Goal: Task Accomplishment & Management: Use online tool/utility

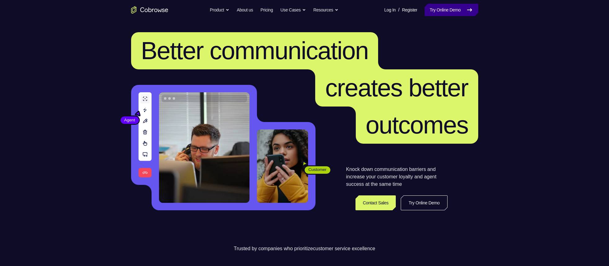
click at [429, 11] on link "Try Online Demo" at bounding box center [451, 10] width 53 height 12
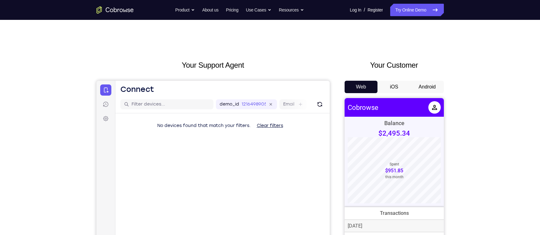
click at [428, 91] on button "Android" at bounding box center [427, 87] width 33 height 12
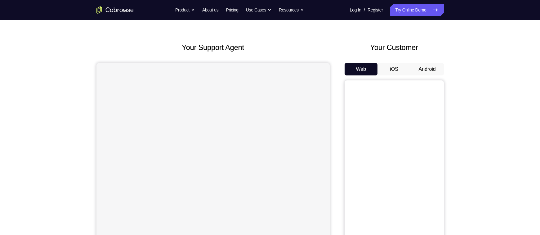
scroll to position [17, 0]
click at [426, 73] on button "Android" at bounding box center [427, 69] width 33 height 12
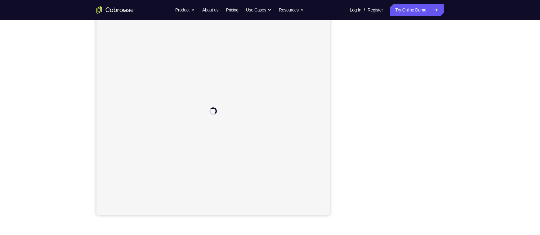
scroll to position [74, 0]
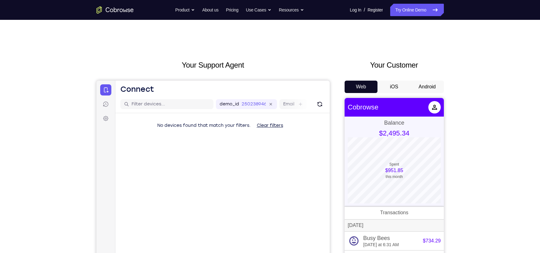
click at [412, 86] on button "Android" at bounding box center [427, 87] width 33 height 12
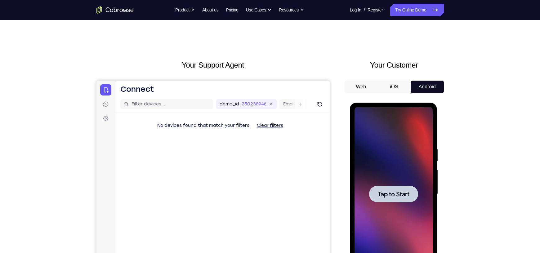
click at [385, 191] on span "Tap to Start" at bounding box center [394, 194] width 32 height 6
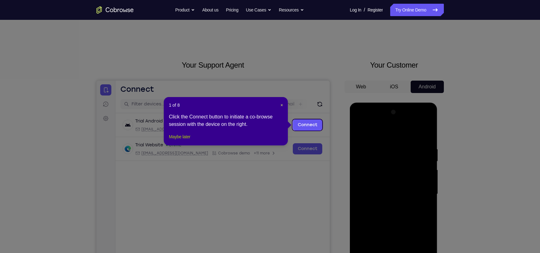
click at [179, 141] on button "Maybe later" at bounding box center [179, 136] width 21 height 7
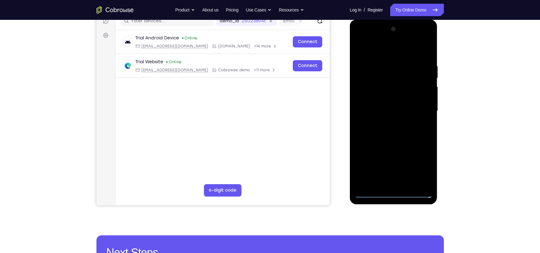
click at [395, 194] on div at bounding box center [394, 111] width 78 height 174
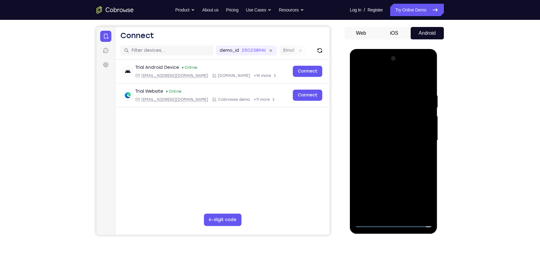
click at [418, 197] on div at bounding box center [394, 141] width 78 height 174
click at [400, 82] on div at bounding box center [394, 141] width 78 height 174
click at [391, 107] on div at bounding box center [394, 141] width 78 height 174
click at [369, 129] on div at bounding box center [394, 141] width 78 height 174
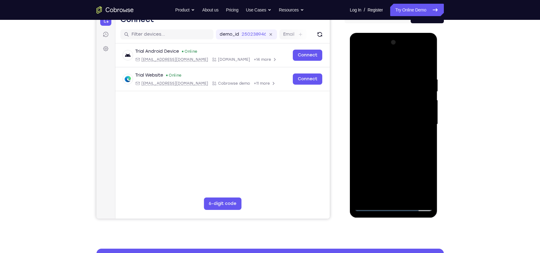
scroll to position [70, 0]
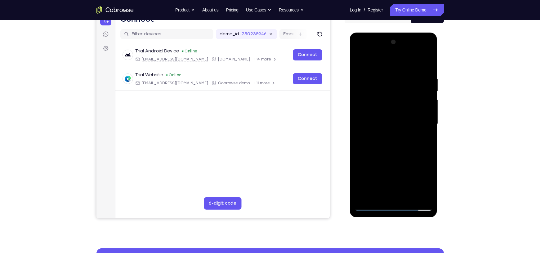
drag, startPoint x: 407, startPoint y: 189, endPoint x: 401, endPoint y: 163, distance: 26.1
click at [401, 163] on div at bounding box center [394, 124] width 78 height 174
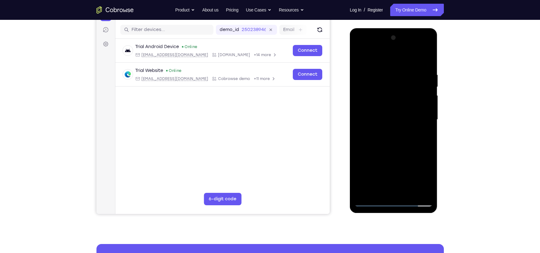
drag, startPoint x: 398, startPoint y: 172, endPoint x: 381, endPoint y: 127, distance: 48.9
click at [381, 127] on div at bounding box center [394, 120] width 78 height 174
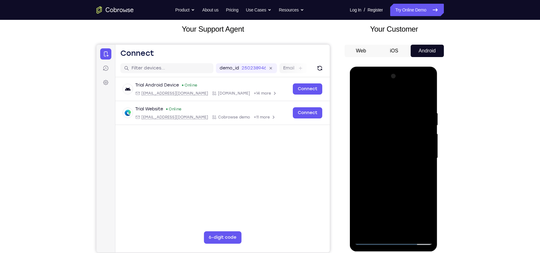
click at [359, 96] on div at bounding box center [394, 158] width 78 height 174
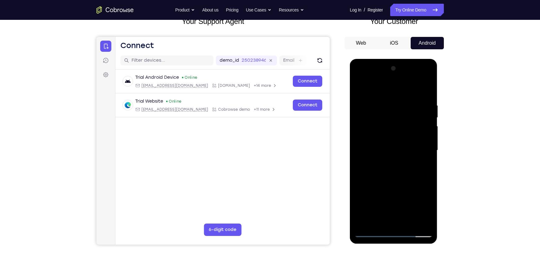
scroll to position [43, 0]
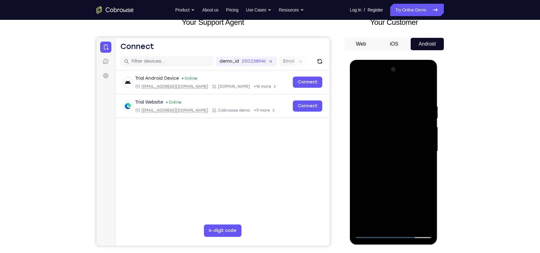
click at [368, 113] on div at bounding box center [394, 152] width 78 height 174
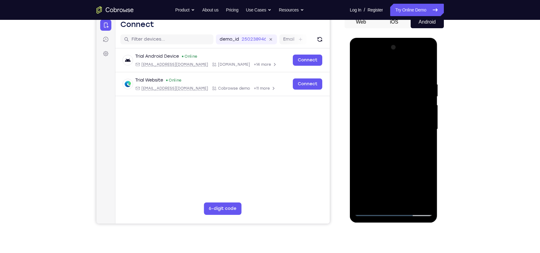
drag, startPoint x: 393, startPoint y: 150, endPoint x: 370, endPoint y: 115, distance: 41.7
click at [370, 115] on div at bounding box center [394, 129] width 78 height 174
drag, startPoint x: 398, startPoint y: 185, endPoint x: 374, endPoint y: 134, distance: 56.1
click at [374, 134] on div at bounding box center [394, 129] width 78 height 174
drag, startPoint x: 400, startPoint y: 183, endPoint x: 375, endPoint y: 138, distance: 50.9
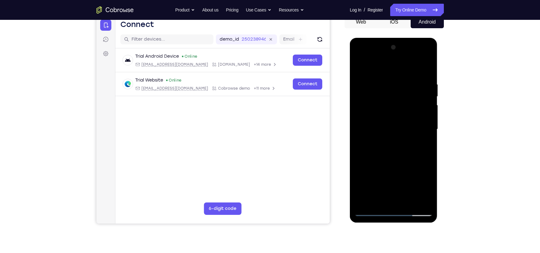
click at [375, 138] on div at bounding box center [394, 129] width 78 height 174
drag, startPoint x: 398, startPoint y: 167, endPoint x: 373, endPoint y: 120, distance: 52.5
click at [373, 120] on div at bounding box center [394, 129] width 78 height 174
drag, startPoint x: 399, startPoint y: 182, endPoint x: 371, endPoint y: 127, distance: 61.9
click at [371, 127] on div at bounding box center [394, 129] width 78 height 174
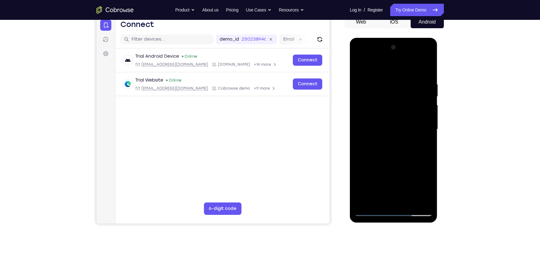
drag, startPoint x: 396, startPoint y: 181, endPoint x: 367, endPoint y: 119, distance: 68.8
click at [367, 119] on div at bounding box center [394, 129] width 78 height 174
drag, startPoint x: 403, startPoint y: 158, endPoint x: 391, endPoint y: 112, distance: 47.2
click at [391, 112] on div at bounding box center [394, 129] width 78 height 174
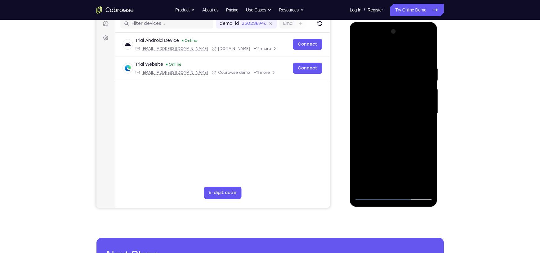
scroll to position [81, 0]
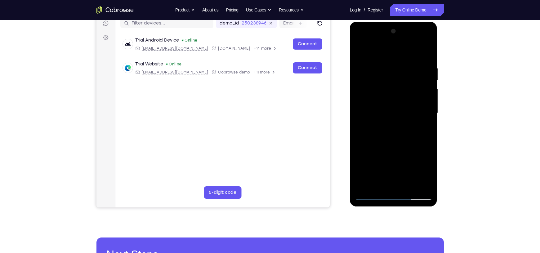
drag, startPoint x: 401, startPoint y: 181, endPoint x: 382, endPoint y: 137, distance: 47.5
click at [382, 137] on div at bounding box center [394, 113] width 78 height 174
drag, startPoint x: 400, startPoint y: 173, endPoint x: 398, endPoint y: 164, distance: 9.4
click at [398, 164] on div at bounding box center [394, 113] width 78 height 174
drag, startPoint x: 400, startPoint y: 175, endPoint x: 371, endPoint y: 115, distance: 66.9
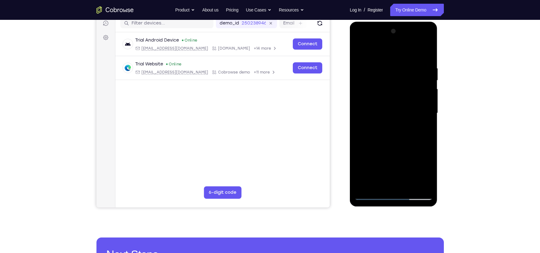
click at [371, 115] on div at bounding box center [394, 113] width 78 height 174
drag, startPoint x: 394, startPoint y: 171, endPoint x: 373, endPoint y: 128, distance: 47.6
click at [373, 128] on div at bounding box center [394, 113] width 78 height 174
click at [365, 187] on div at bounding box center [394, 113] width 78 height 174
click at [367, 132] on div at bounding box center [394, 113] width 78 height 174
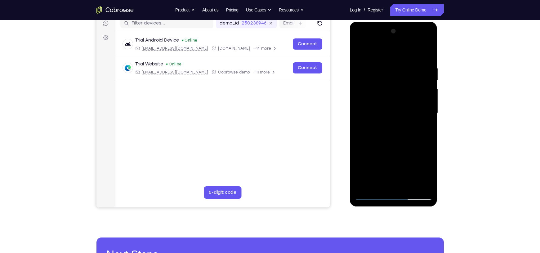
click at [363, 95] on div at bounding box center [394, 113] width 78 height 174
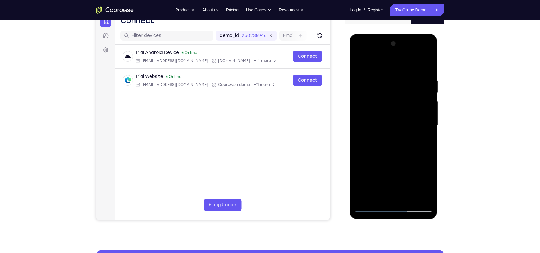
scroll to position [68, 0]
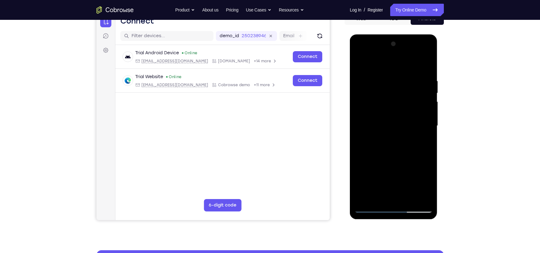
click at [367, 108] on div at bounding box center [394, 126] width 78 height 174
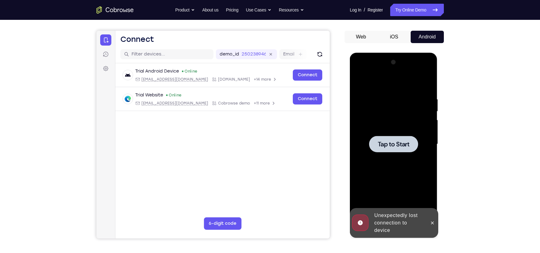
click at [394, 135] on div at bounding box center [394, 144] width 78 height 174
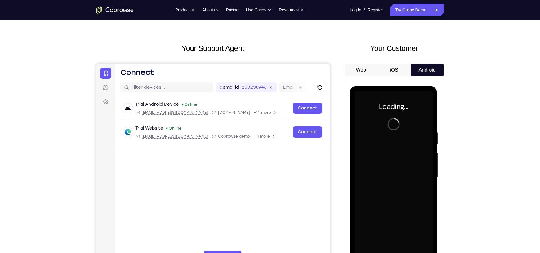
scroll to position [14, 0]
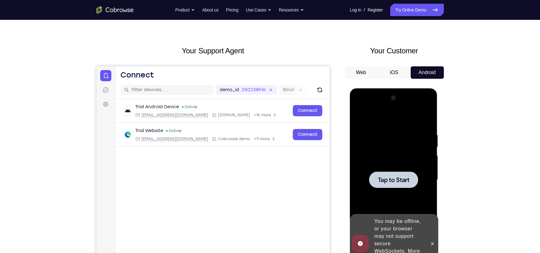
click at [392, 177] on span "Tap to Start" at bounding box center [394, 180] width 32 height 6
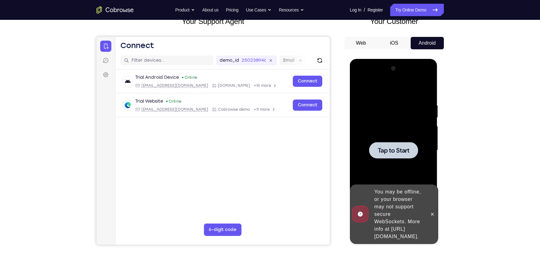
scroll to position [45, 0]
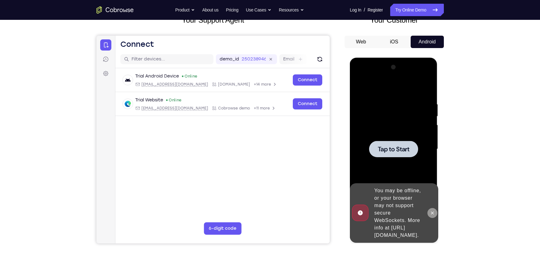
click at [435, 210] on button at bounding box center [432, 213] width 10 height 10
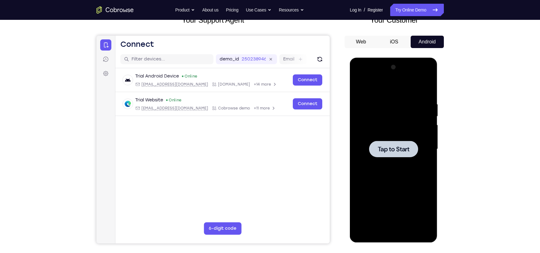
click at [393, 144] on div at bounding box center [393, 149] width 49 height 16
click at [390, 148] on span "Tap to Start" at bounding box center [394, 149] width 32 height 6
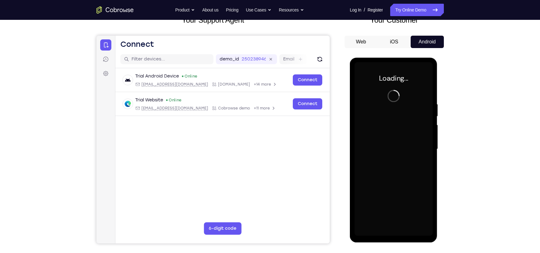
click at [390, 148] on div at bounding box center [394, 149] width 78 height 174
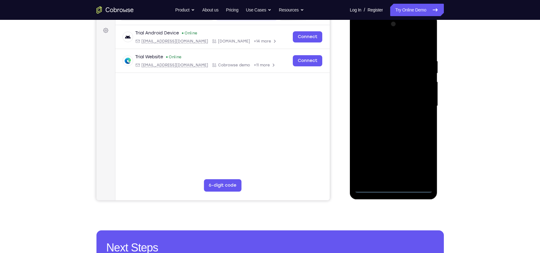
scroll to position [89, 0]
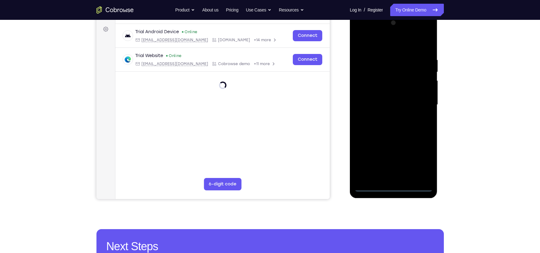
click at [394, 187] on div at bounding box center [394, 105] width 78 height 174
click at [395, 186] on div at bounding box center [394, 105] width 78 height 174
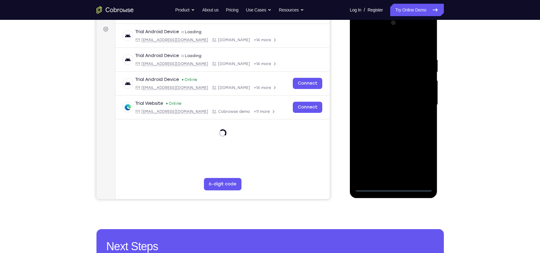
click at [418, 156] on div at bounding box center [394, 105] width 78 height 174
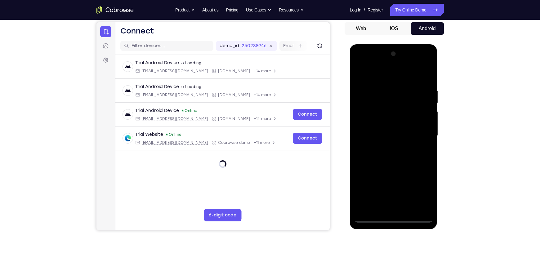
scroll to position [58, 0]
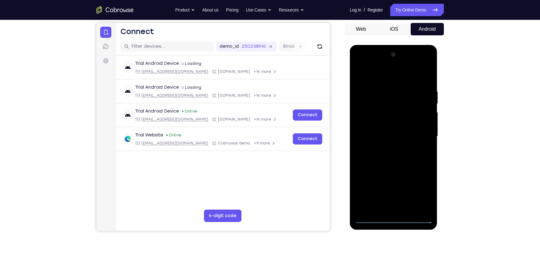
click at [421, 190] on div at bounding box center [394, 137] width 78 height 174
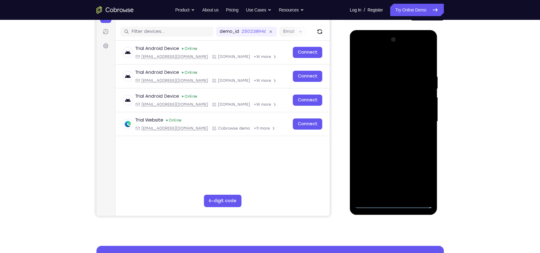
scroll to position [73, 0]
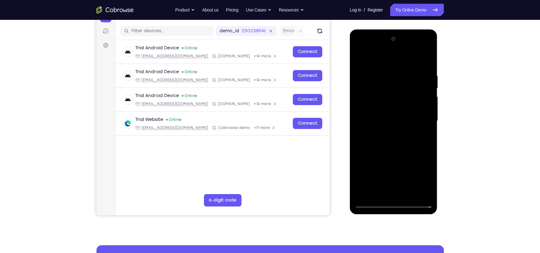
click at [420, 174] on div at bounding box center [394, 121] width 78 height 174
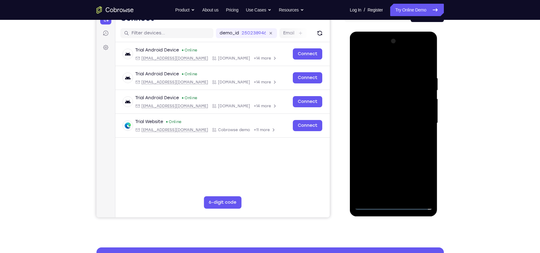
click at [380, 66] on div at bounding box center [394, 123] width 78 height 174
click at [385, 88] on div at bounding box center [394, 123] width 78 height 174
click at [365, 109] on div at bounding box center [394, 123] width 78 height 174
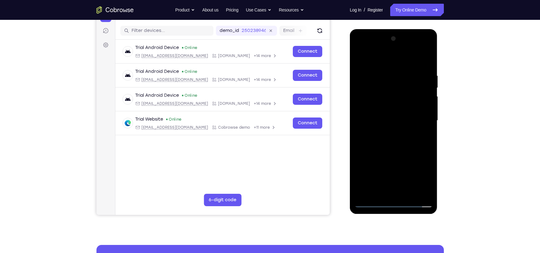
scroll to position [75, 0]
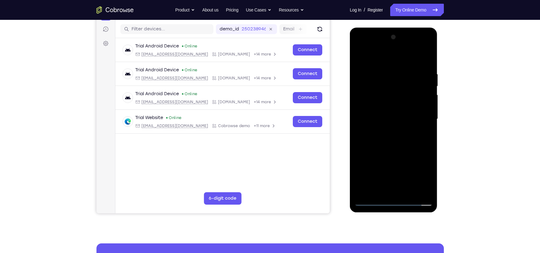
drag, startPoint x: 395, startPoint y: 148, endPoint x: 386, endPoint y: 95, distance: 54.1
click at [386, 95] on div at bounding box center [394, 119] width 78 height 174
drag, startPoint x: 389, startPoint y: 169, endPoint x: 381, endPoint y: 139, distance: 31.0
click at [381, 139] on div at bounding box center [394, 119] width 78 height 174
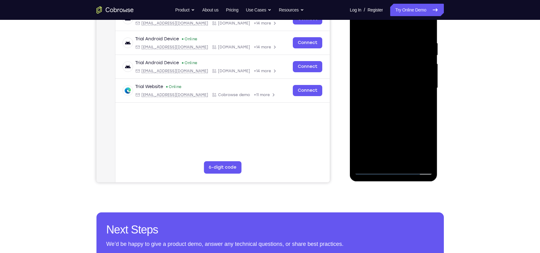
scroll to position [107, 0]
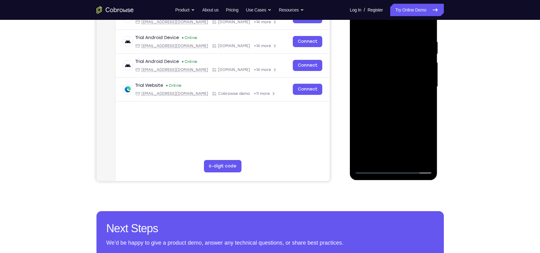
click at [393, 112] on div at bounding box center [394, 87] width 78 height 174
click at [391, 63] on div at bounding box center [394, 87] width 78 height 174
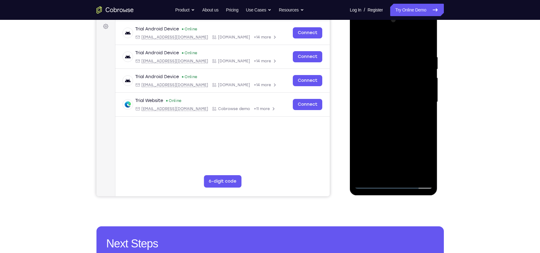
scroll to position [92, 0]
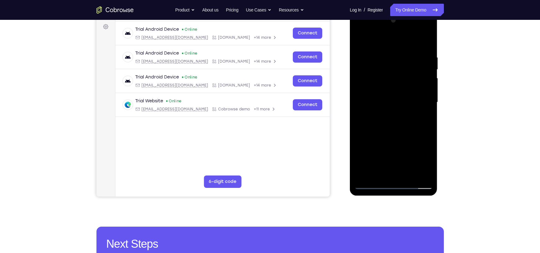
click at [395, 59] on div at bounding box center [394, 103] width 78 height 174
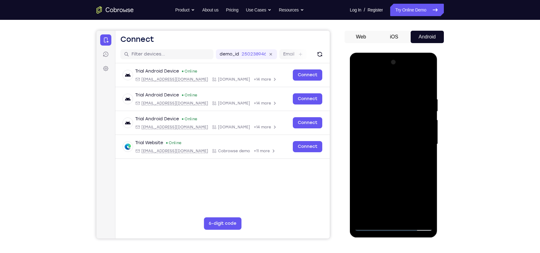
scroll to position [50, 0]
click at [387, 99] on div at bounding box center [394, 145] width 78 height 174
drag, startPoint x: 400, startPoint y: 105, endPoint x: 386, endPoint y: 89, distance: 20.6
click at [386, 89] on div at bounding box center [394, 145] width 78 height 174
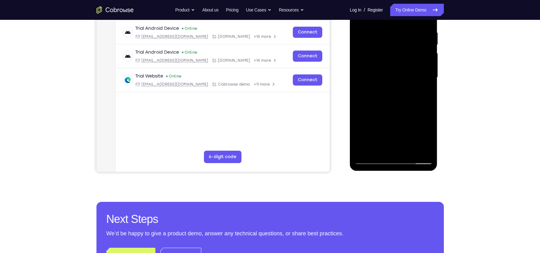
scroll to position [129, 0]
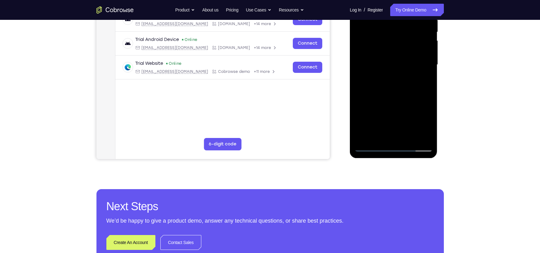
click at [372, 147] on div at bounding box center [394, 65] width 78 height 174
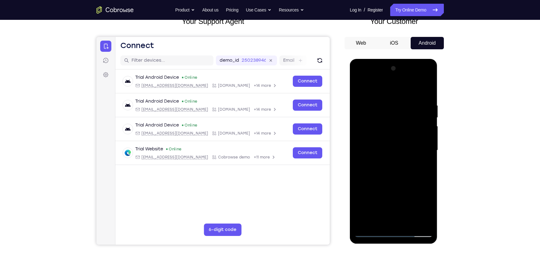
scroll to position [47, 0]
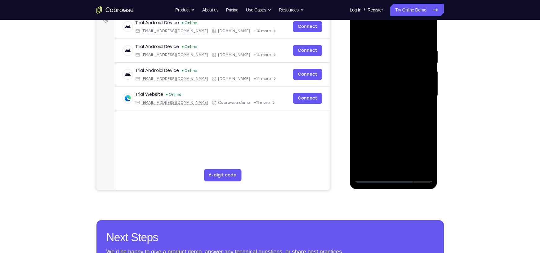
click at [373, 180] on div at bounding box center [394, 96] width 78 height 174
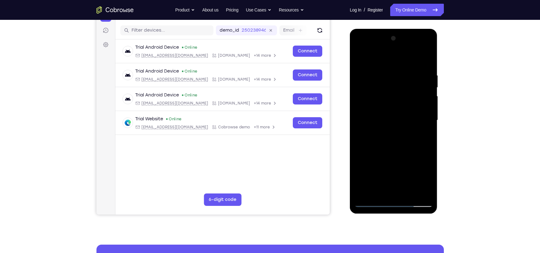
scroll to position [74, 0]
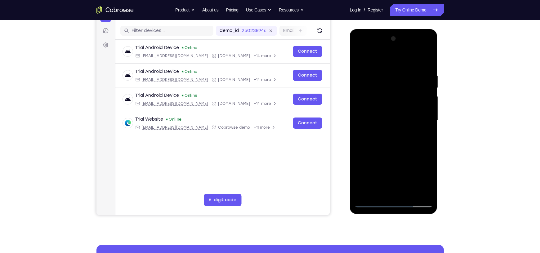
click at [388, 59] on div at bounding box center [394, 121] width 78 height 174
click at [394, 186] on div at bounding box center [394, 121] width 78 height 174
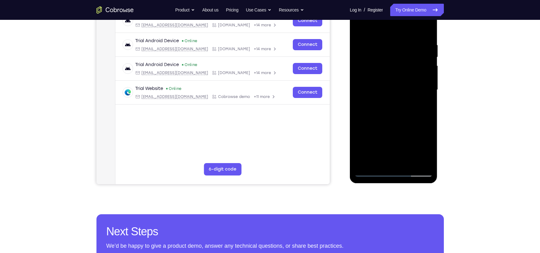
click at [392, 152] on div at bounding box center [394, 90] width 78 height 174
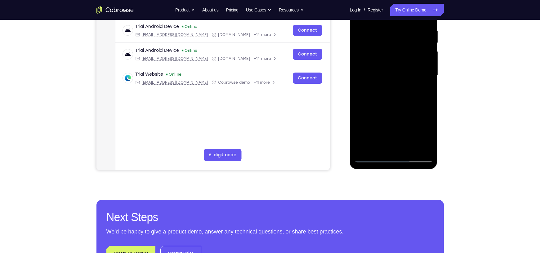
scroll to position [119, 0]
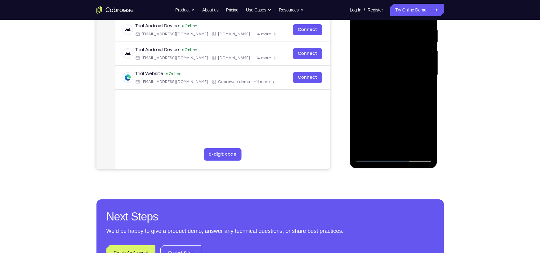
drag, startPoint x: 386, startPoint y: 125, endPoint x: 372, endPoint y: 78, distance: 48.5
click at [372, 78] on div at bounding box center [394, 75] width 78 height 174
drag, startPoint x: 404, startPoint y: 143, endPoint x: 400, endPoint y: 130, distance: 13.9
click at [400, 130] on div at bounding box center [394, 75] width 78 height 174
click at [370, 157] on div at bounding box center [394, 75] width 78 height 174
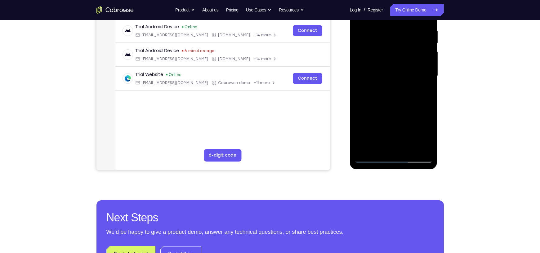
scroll to position [118, 0]
drag, startPoint x: 385, startPoint y: 131, endPoint x: 370, endPoint y: 96, distance: 37.4
click at [370, 96] on div at bounding box center [394, 76] width 78 height 174
drag, startPoint x: 414, startPoint y: 137, endPoint x: 390, endPoint y: 98, distance: 45.4
click at [390, 98] on div at bounding box center [394, 76] width 78 height 174
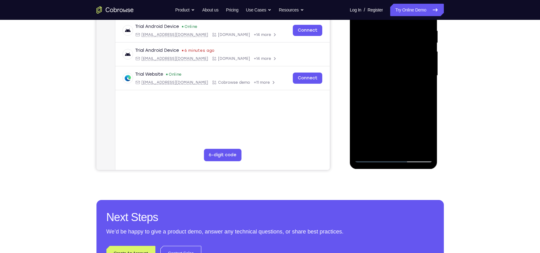
drag, startPoint x: 403, startPoint y: 134, endPoint x: 379, endPoint y: 97, distance: 43.8
click at [379, 97] on div at bounding box center [394, 76] width 78 height 174
drag, startPoint x: 414, startPoint y: 128, endPoint x: 380, endPoint y: 96, distance: 47.0
click at [380, 96] on div at bounding box center [394, 76] width 78 height 174
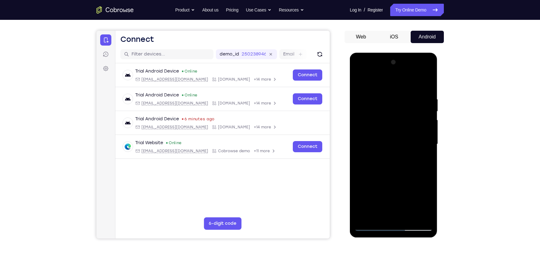
scroll to position [50, 0]
drag, startPoint x: 389, startPoint y: 136, endPoint x: 389, endPoint y: 143, distance: 6.8
click at [389, 143] on div at bounding box center [394, 145] width 78 height 174
drag, startPoint x: 396, startPoint y: 138, endPoint x: 398, endPoint y: 156, distance: 18.1
click at [398, 156] on div at bounding box center [394, 145] width 78 height 174
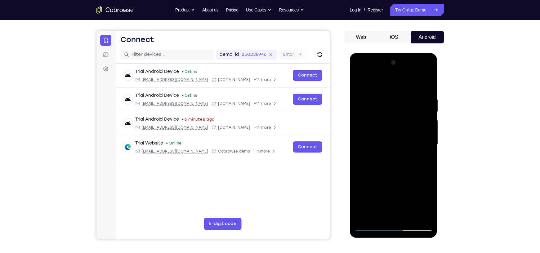
drag, startPoint x: 394, startPoint y: 161, endPoint x: 380, endPoint y: 118, distance: 45.7
click at [380, 118] on div at bounding box center [394, 145] width 78 height 174
drag, startPoint x: 407, startPoint y: 201, endPoint x: 386, endPoint y: 131, distance: 73.1
click at [386, 131] on div at bounding box center [394, 145] width 78 height 174
drag, startPoint x: 403, startPoint y: 198, endPoint x: 384, endPoint y: 137, distance: 64.2
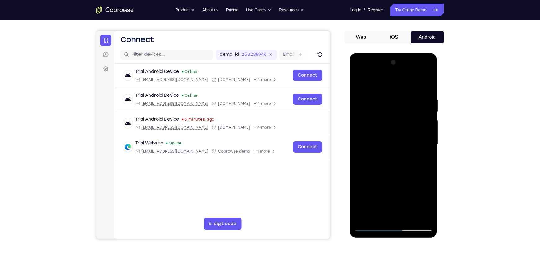
click at [384, 137] on div at bounding box center [394, 145] width 78 height 174
drag, startPoint x: 402, startPoint y: 196, endPoint x: 384, endPoint y: 147, distance: 51.7
click at [384, 147] on div at bounding box center [394, 145] width 78 height 174
click at [366, 144] on div at bounding box center [394, 145] width 78 height 174
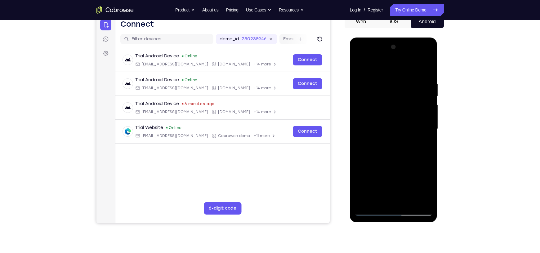
scroll to position [66, 0]
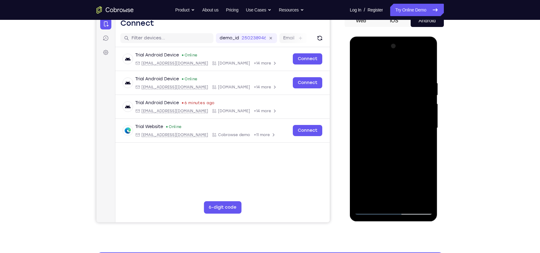
click at [421, 183] on div at bounding box center [394, 128] width 78 height 174
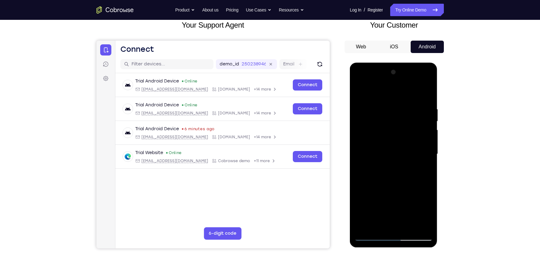
scroll to position [36, 0]
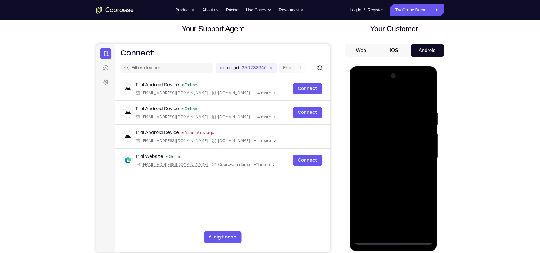
drag, startPoint x: 398, startPoint y: 151, endPoint x: 387, endPoint y: 108, distance: 44.3
click at [387, 108] on div at bounding box center [394, 158] width 78 height 174
click at [360, 93] on div at bounding box center [394, 158] width 78 height 174
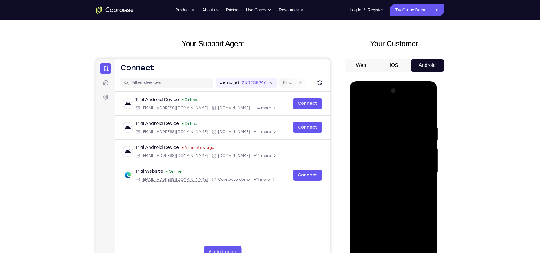
scroll to position [19, 0]
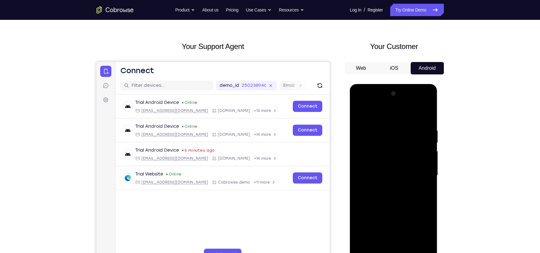
click at [366, 175] on div at bounding box center [394, 176] width 78 height 174
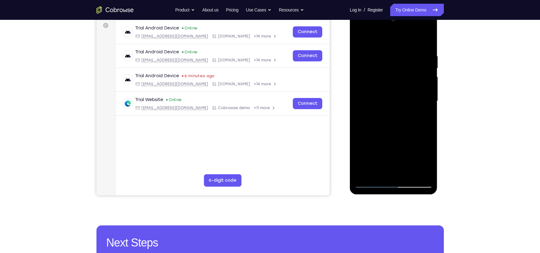
scroll to position [97, 0]
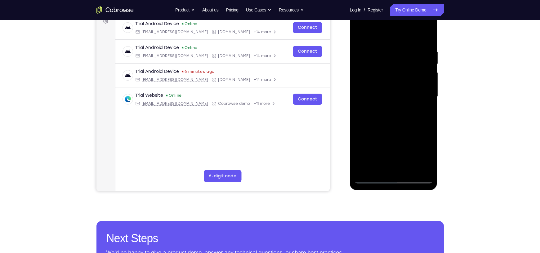
click at [394, 176] on div at bounding box center [394, 97] width 78 height 174
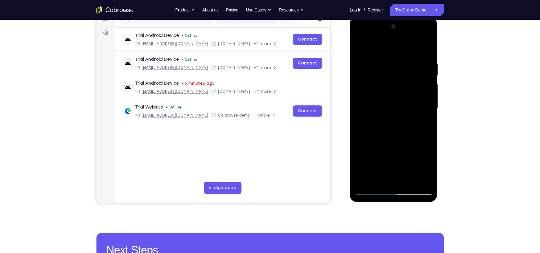
scroll to position [84, 0]
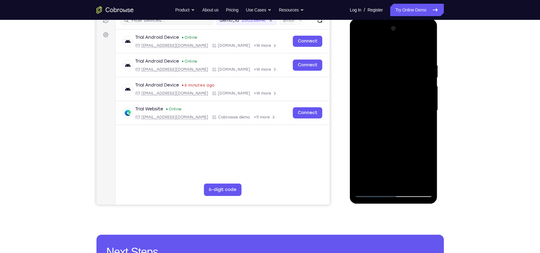
click at [366, 71] on div at bounding box center [394, 111] width 78 height 174
drag, startPoint x: 374, startPoint y: 77, endPoint x: 378, endPoint y: 131, distance: 54.4
click at [378, 131] on div at bounding box center [394, 111] width 78 height 174
drag, startPoint x: 390, startPoint y: 157, endPoint x: 378, endPoint y: 105, distance: 53.4
click at [378, 105] on div at bounding box center [394, 111] width 78 height 174
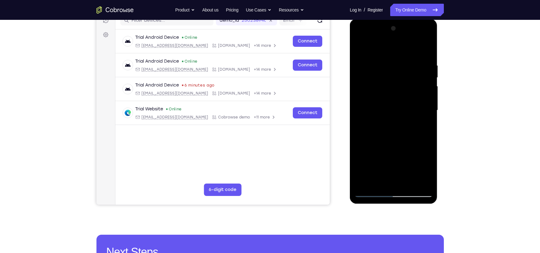
drag, startPoint x: 401, startPoint y: 162, endPoint x: 393, endPoint y: 135, distance: 28.3
click at [393, 135] on div at bounding box center [394, 111] width 78 height 174
drag, startPoint x: 395, startPoint y: 141, endPoint x: 395, endPoint y: 155, distance: 13.3
click at [395, 155] on div at bounding box center [394, 111] width 78 height 174
drag, startPoint x: 396, startPoint y: 104, endPoint x: 398, endPoint y: 170, distance: 66.1
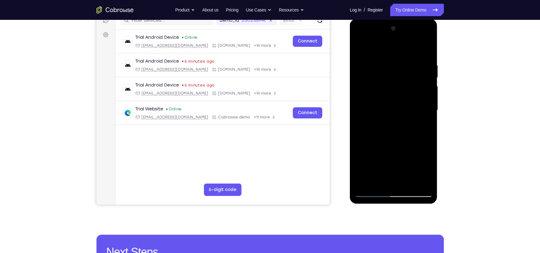
click at [398, 170] on div at bounding box center [394, 111] width 78 height 174
drag, startPoint x: 386, startPoint y: 94, endPoint x: 391, endPoint y: 158, distance: 63.8
click at [391, 158] on div at bounding box center [394, 111] width 78 height 174
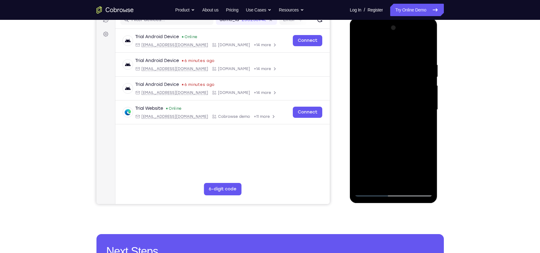
scroll to position [79, 0]
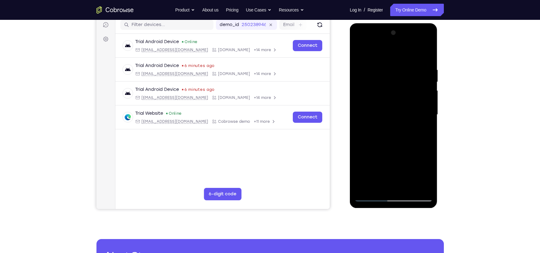
click at [366, 133] on div at bounding box center [394, 115] width 78 height 174
click at [365, 132] on div at bounding box center [394, 115] width 78 height 174
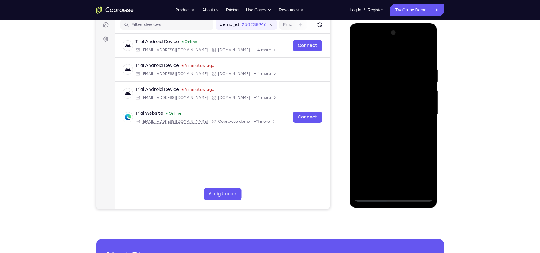
click at [365, 132] on div at bounding box center [394, 115] width 78 height 174
click at [367, 132] on div at bounding box center [394, 115] width 78 height 174
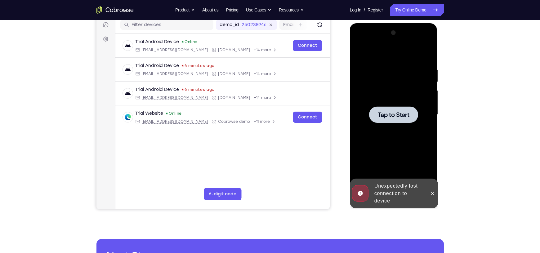
click at [391, 113] on span "Tap to Start" at bounding box center [394, 115] width 32 height 6
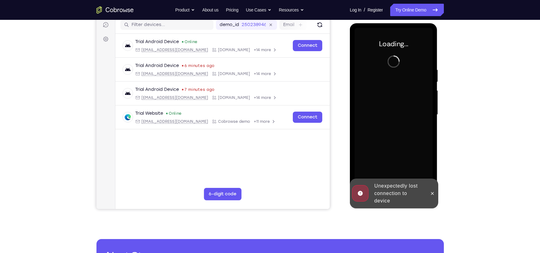
click at [433, 201] on div at bounding box center [432, 194] width 10 height 30
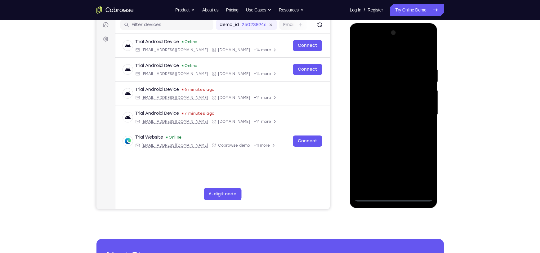
click at [393, 198] on div at bounding box center [394, 115] width 78 height 174
click at [423, 172] on div at bounding box center [394, 115] width 78 height 174
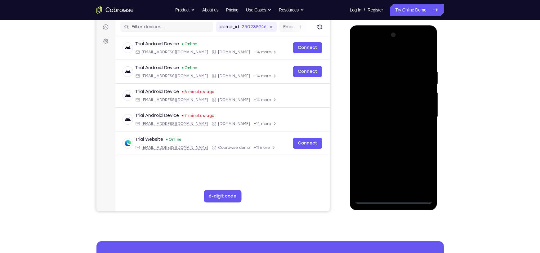
click at [377, 57] on div at bounding box center [394, 117] width 78 height 174
click at [377, 80] on div at bounding box center [394, 117] width 78 height 174
click at [365, 105] on div at bounding box center [394, 117] width 78 height 174
click at [360, 55] on div at bounding box center [394, 117] width 78 height 174
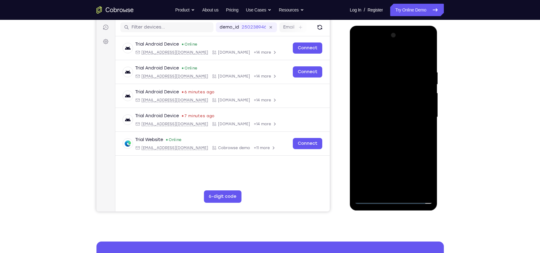
click at [368, 77] on div at bounding box center [394, 117] width 78 height 174
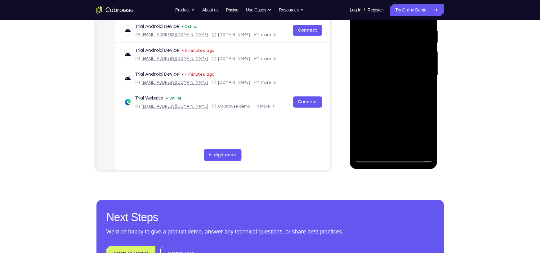
scroll to position [119, 0]
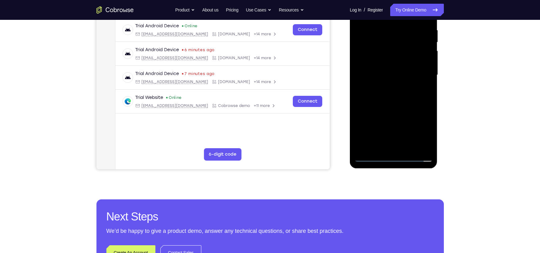
drag, startPoint x: 385, startPoint y: 138, endPoint x: 382, endPoint y: 81, distance: 56.8
click at [382, 81] on div at bounding box center [394, 75] width 78 height 174
drag, startPoint x: 395, startPoint y: 144, endPoint x: 383, endPoint y: 99, distance: 46.3
click at [383, 99] on div at bounding box center [394, 75] width 78 height 174
drag, startPoint x: 385, startPoint y: 140, endPoint x: 360, endPoint y: 85, distance: 59.8
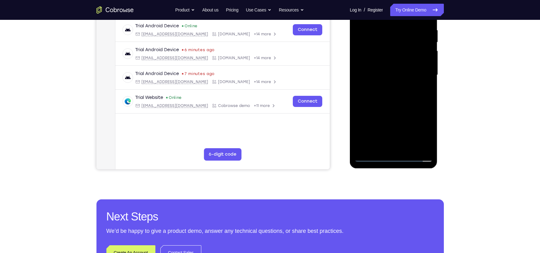
click at [360, 85] on div at bounding box center [394, 75] width 78 height 174
drag, startPoint x: 390, startPoint y: 138, endPoint x: 379, endPoint y: 102, distance: 37.4
click at [379, 102] on div at bounding box center [394, 75] width 78 height 174
drag, startPoint x: 396, startPoint y: 134, endPoint x: 389, endPoint y: 111, distance: 24.6
click at [389, 111] on div at bounding box center [394, 75] width 78 height 174
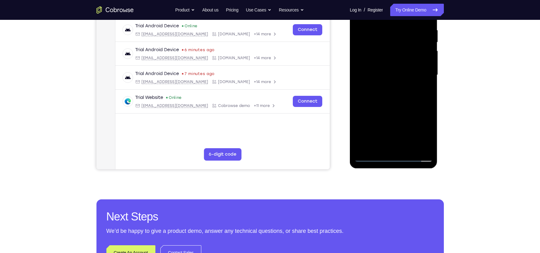
drag, startPoint x: 396, startPoint y: 142, endPoint x: 387, endPoint y: 114, distance: 29.7
click at [387, 114] on div at bounding box center [394, 75] width 78 height 174
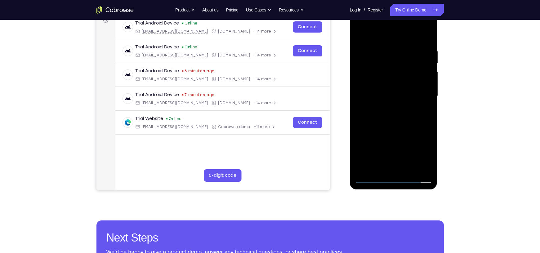
scroll to position [97, 0]
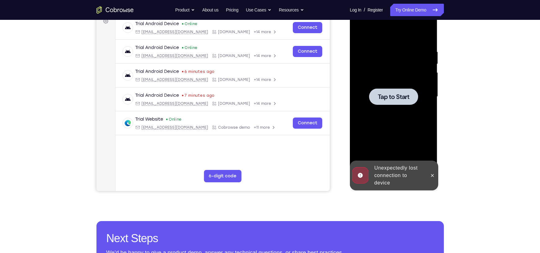
click at [387, 96] on span "Tap to Start" at bounding box center [394, 97] width 32 height 6
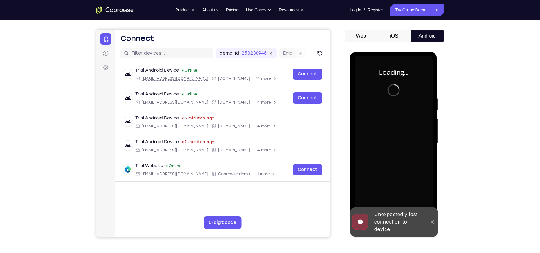
scroll to position [50, 0]
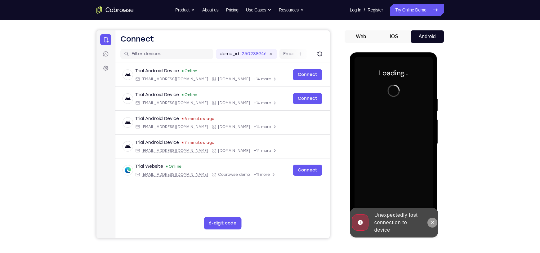
click at [431, 224] on icon at bounding box center [432, 222] width 5 height 5
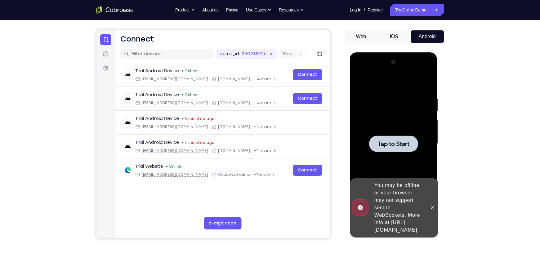
click at [405, 141] on span "Tap to Start" at bounding box center [394, 144] width 32 height 6
click at [433, 208] on button at bounding box center [432, 208] width 10 height 10
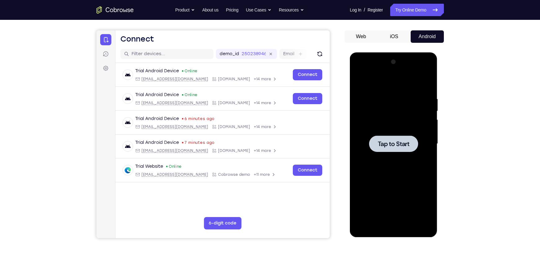
click at [400, 147] on span "Tap to Start" at bounding box center [394, 144] width 32 height 6
click at [389, 150] on div at bounding box center [393, 144] width 49 height 16
drag, startPoint x: 402, startPoint y: 144, endPoint x: 685, endPoint y: 137, distance: 283.6
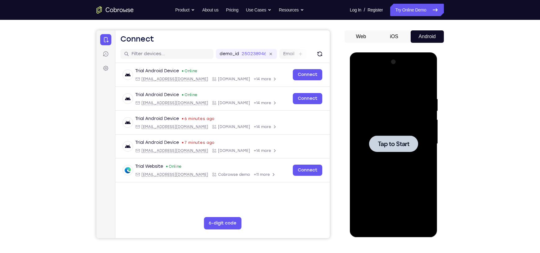
click at [402, 144] on span "Tap to Start" at bounding box center [394, 144] width 32 height 6
click at [379, 145] on span "Tap to Start" at bounding box center [394, 144] width 32 height 6
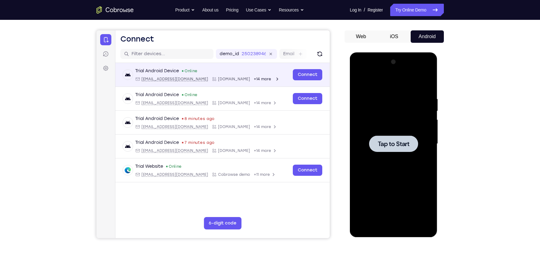
scroll to position [0, 0]
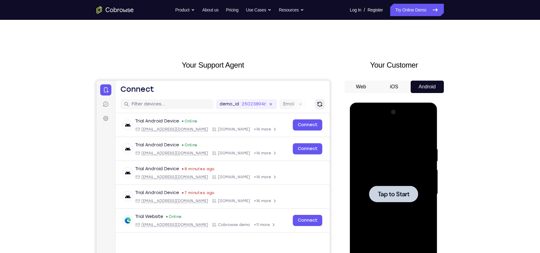
click at [317, 106] on icon "Refresh" at bounding box center [319, 104] width 6 height 6
click at [394, 85] on button "iOS" at bounding box center [393, 87] width 33 height 12
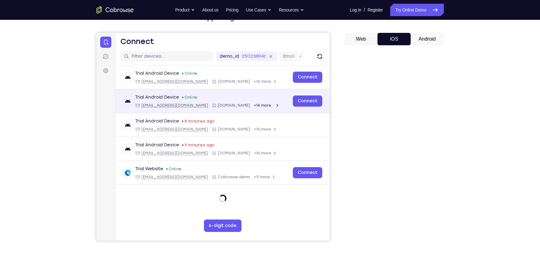
scroll to position [37, 0]
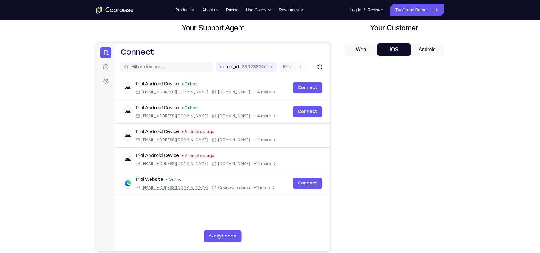
click at [44, 50] on button "Android" at bounding box center [41, 48] width 5 height 5
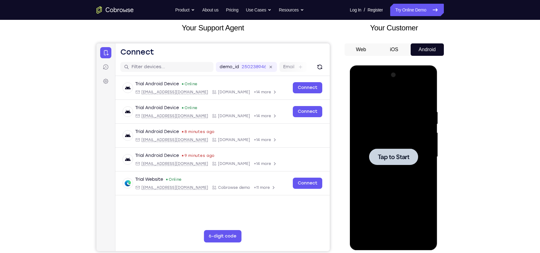
click at [391, 152] on div at bounding box center [393, 157] width 49 height 16
click at [386, 161] on div at bounding box center [393, 157] width 49 height 16
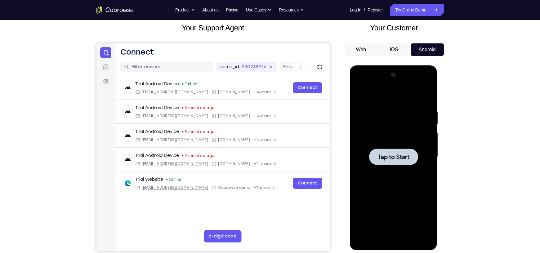
click at [394, 47] on button "iOS" at bounding box center [393, 49] width 33 height 12
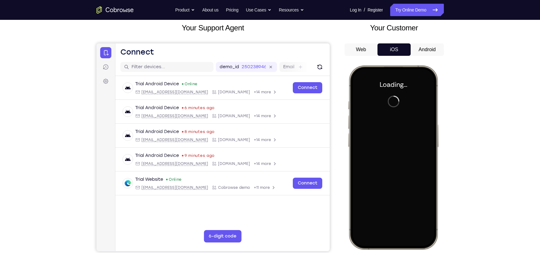
scroll to position [0, 0]
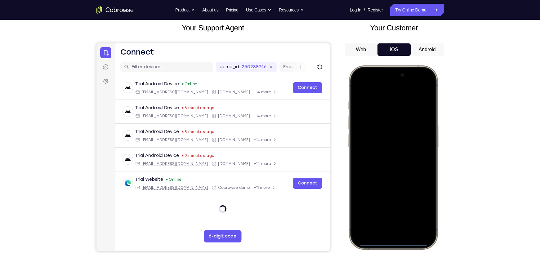
drag, startPoint x: 398, startPoint y: 243, endPoint x: 397, endPoint y: 134, distance: 108.9
click at [397, 134] on div at bounding box center [393, 157] width 82 height 177
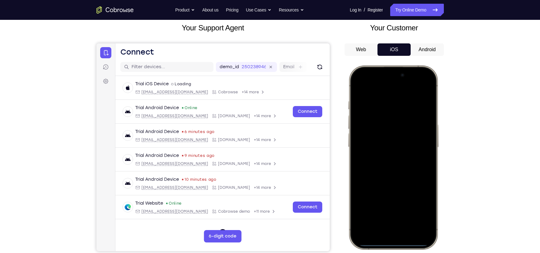
drag, startPoint x: 392, startPoint y: 243, endPoint x: 373, endPoint y: 111, distance: 133.9
click at [373, 111] on div at bounding box center [393, 157] width 82 height 177
click at [394, 245] on div at bounding box center [393, 157] width 82 height 177
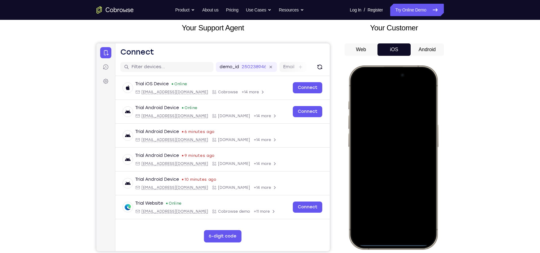
drag, startPoint x: 394, startPoint y: 245, endPoint x: 385, endPoint y: 169, distance: 76.2
click at [385, 169] on div at bounding box center [393, 157] width 82 height 177
drag, startPoint x: 388, startPoint y: 244, endPoint x: 412, endPoint y: 153, distance: 93.9
click at [412, 153] on div at bounding box center [393, 157] width 82 height 177
drag, startPoint x: 391, startPoint y: 245, endPoint x: 397, endPoint y: 98, distance: 146.5
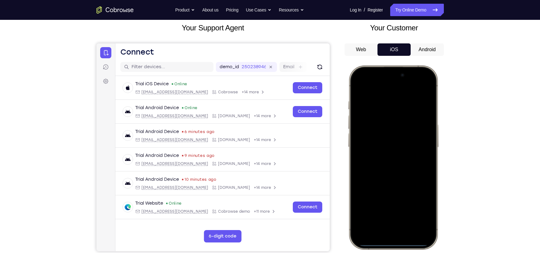
click at [397, 98] on div at bounding box center [393, 157] width 82 height 177
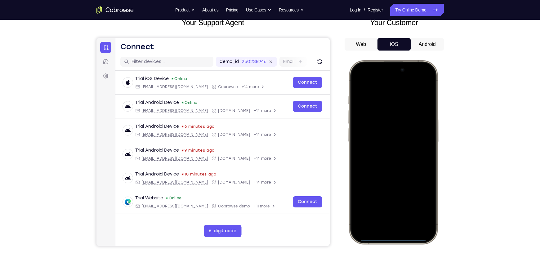
scroll to position [42, 0]
click at [366, 71] on div at bounding box center [393, 152] width 82 height 177
drag, startPoint x: 364, startPoint y: 64, endPoint x: 372, endPoint y: 102, distance: 39.2
click at [372, 102] on div at bounding box center [393, 152] width 82 height 177
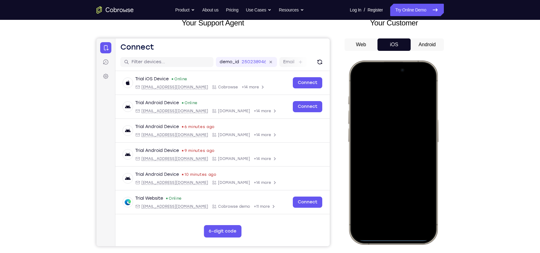
drag, startPoint x: 364, startPoint y: 69, endPoint x: 386, endPoint y: 142, distance: 76.0
click at [385, 144] on div at bounding box center [393, 152] width 82 height 177
drag, startPoint x: 420, startPoint y: 68, endPoint x: 422, endPoint y: 104, distance: 36.7
click at [422, 104] on div at bounding box center [393, 152] width 82 height 177
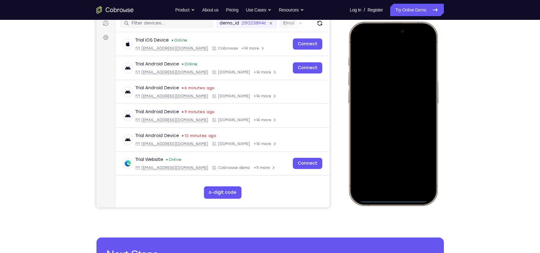
scroll to position [82, 0]
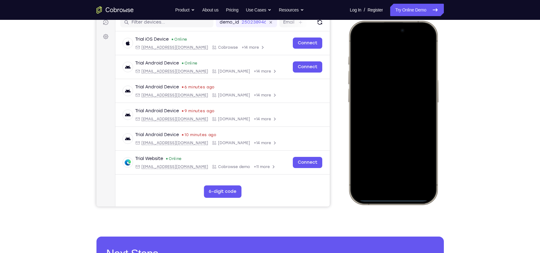
drag, startPoint x: 416, startPoint y: 25, endPoint x: 414, endPoint y: 185, distance: 159.8
click at [414, 185] on div at bounding box center [393, 112] width 82 height 177
click at [393, 199] on div at bounding box center [393, 112] width 82 height 177
drag, startPoint x: 393, startPoint y: 199, endPoint x: 362, endPoint y: 101, distance: 102.8
click at [362, 101] on div at bounding box center [393, 112] width 82 height 177
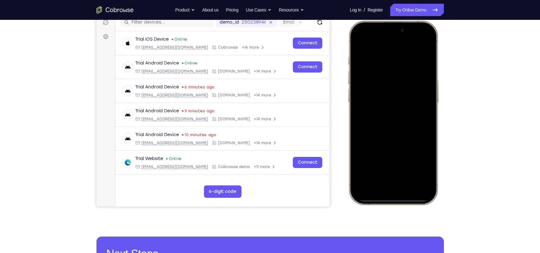
drag, startPoint x: 396, startPoint y: 196, endPoint x: 383, endPoint y: 147, distance: 51.4
click at [383, 147] on div at bounding box center [393, 112] width 82 height 177
click at [398, 199] on div at bounding box center [393, 112] width 82 height 177
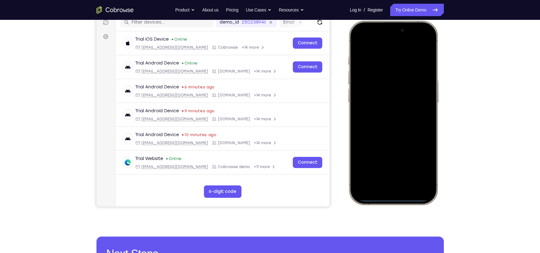
click at [398, 199] on div at bounding box center [393, 112] width 82 height 177
drag, startPoint x: 398, startPoint y: 199, endPoint x: 373, endPoint y: 98, distance: 104.2
click at [373, 98] on div at bounding box center [393, 112] width 82 height 177
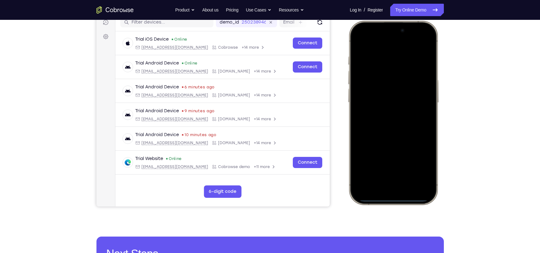
click at [390, 199] on div at bounding box center [393, 112] width 82 height 177
drag, startPoint x: 390, startPoint y: 199, endPoint x: 386, endPoint y: 85, distance: 113.6
click at [386, 85] on div at bounding box center [393, 112] width 82 height 177
click at [395, 198] on div at bounding box center [393, 112] width 82 height 177
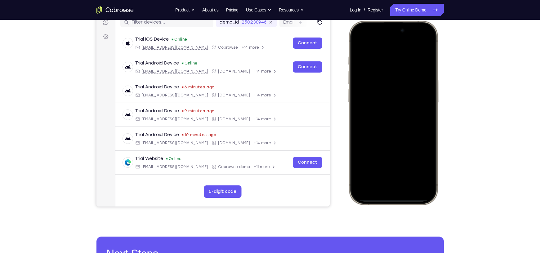
drag, startPoint x: 395, startPoint y: 198, endPoint x: 383, endPoint y: 86, distance: 112.4
click at [383, 86] on div at bounding box center [393, 112] width 82 height 177
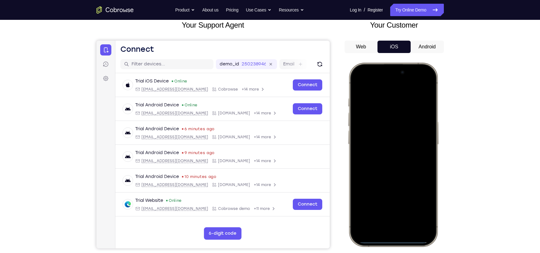
scroll to position [40, 0]
click at [396, 241] on div at bounding box center [393, 154] width 82 height 177
drag, startPoint x: 396, startPoint y: 241, endPoint x: 389, endPoint y: 202, distance: 39.8
click at [389, 202] on div at bounding box center [393, 154] width 82 height 177
drag, startPoint x: 394, startPoint y: 241, endPoint x: 383, endPoint y: 163, distance: 79.5
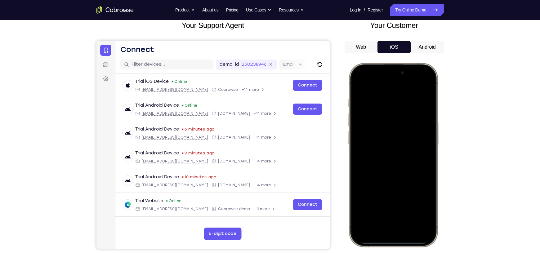
click at [383, 163] on div at bounding box center [393, 154] width 82 height 177
click at [390, 242] on div at bounding box center [393, 154] width 82 height 177
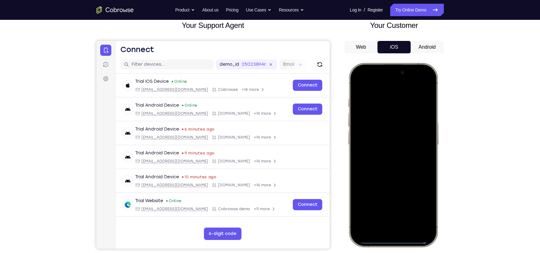
click at [390, 242] on div at bounding box center [393, 154] width 82 height 177
drag, startPoint x: 390, startPoint y: 242, endPoint x: 371, endPoint y: 168, distance: 76.2
click at [371, 168] on div at bounding box center [393, 154] width 82 height 177
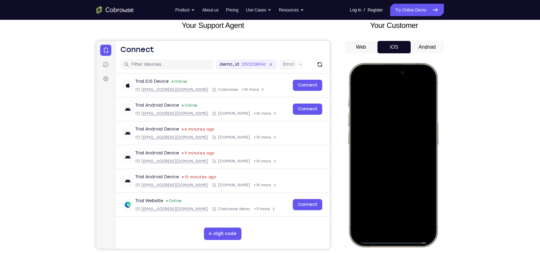
click at [439, 45] on button "Android" at bounding box center [427, 47] width 33 height 12
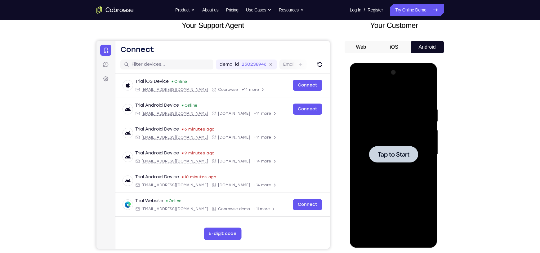
click at [391, 158] on span "Tap to Start" at bounding box center [394, 154] width 32 height 6
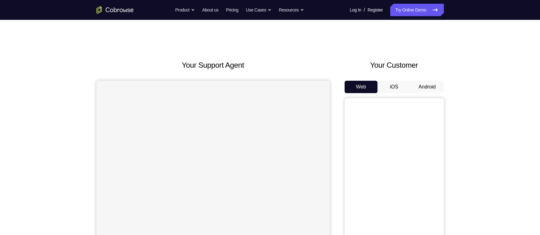
click at [424, 81] on button "Android" at bounding box center [427, 87] width 33 height 12
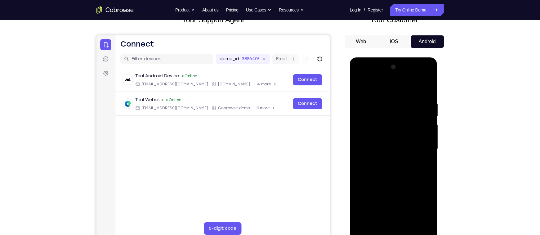
click at [392, 229] on div at bounding box center [394, 149] width 78 height 174
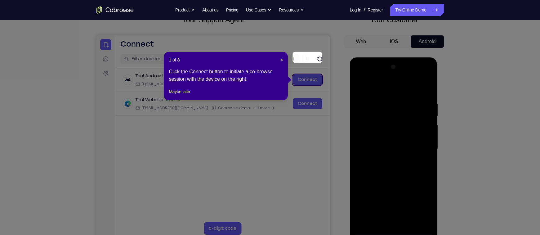
scroll to position [71, 0]
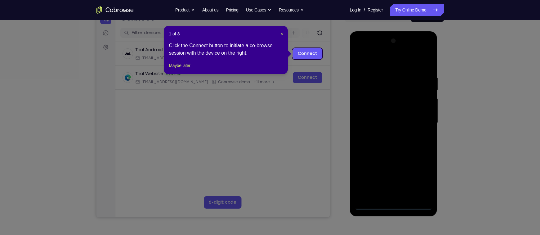
click at [192, 74] on div "1 of 8 × Click the Connect button to initiate a co-browse session with the devi…" at bounding box center [226, 50] width 124 height 48
click at [190, 69] on button "Maybe later" at bounding box center [179, 65] width 21 height 7
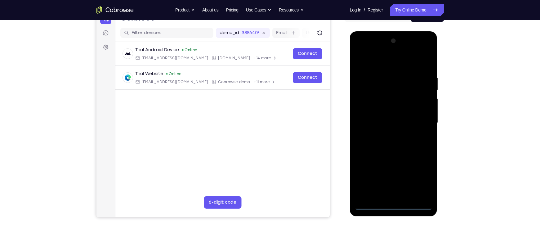
click at [420, 180] on div at bounding box center [394, 123] width 78 height 174
click at [382, 63] on div at bounding box center [394, 123] width 78 height 174
click at [375, 86] on div at bounding box center [394, 123] width 78 height 174
click at [373, 88] on div at bounding box center [394, 123] width 78 height 174
click at [374, 62] on div at bounding box center [394, 123] width 78 height 174
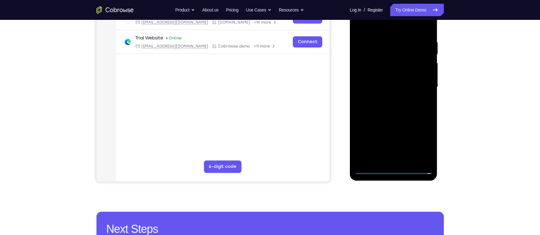
scroll to position [111, 0]
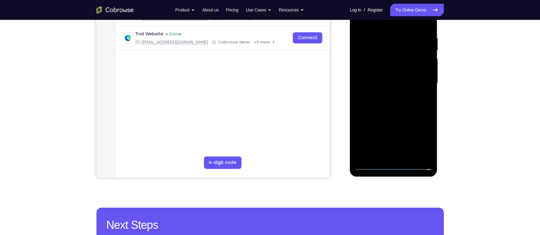
click at [382, 105] on div at bounding box center [394, 83] width 78 height 174
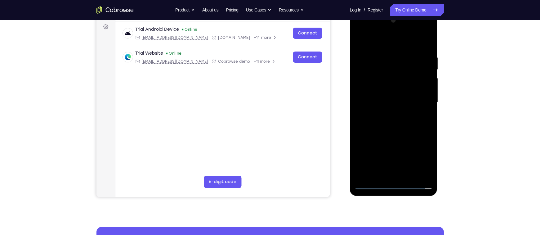
click at [362, 87] on div at bounding box center [394, 103] width 78 height 174
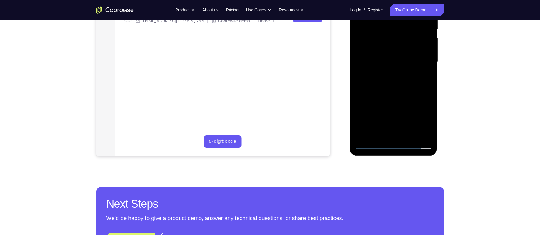
scroll to position [64, 0]
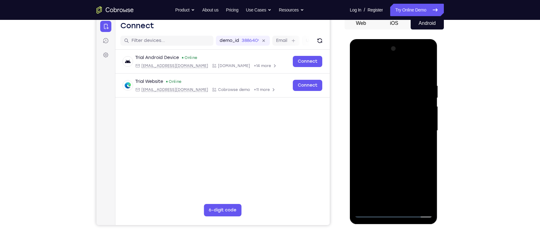
click at [389, 68] on div at bounding box center [394, 131] width 78 height 174
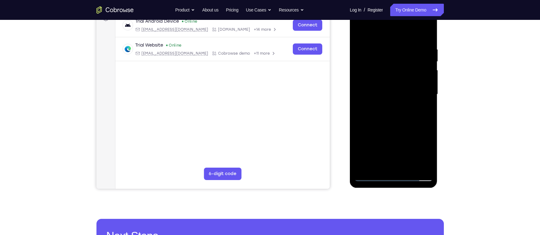
scroll to position [111, 0]
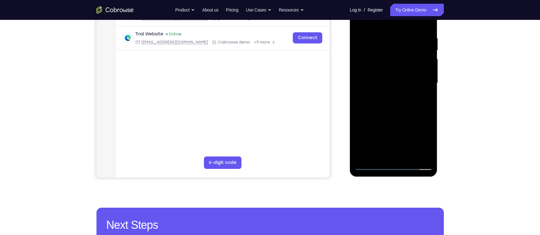
drag, startPoint x: 396, startPoint y: 144, endPoint x: 381, endPoint y: 106, distance: 40.8
click at [381, 106] on div at bounding box center [394, 83] width 78 height 174
drag, startPoint x: 391, startPoint y: 144, endPoint x: 371, endPoint y: 116, distance: 34.5
click at [371, 116] on div at bounding box center [394, 83] width 78 height 174
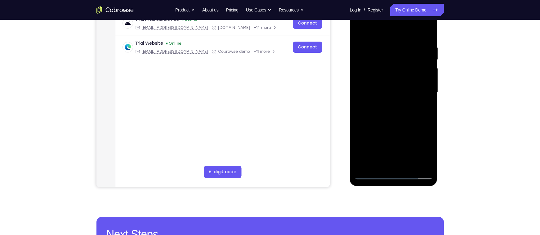
scroll to position [109, 0]
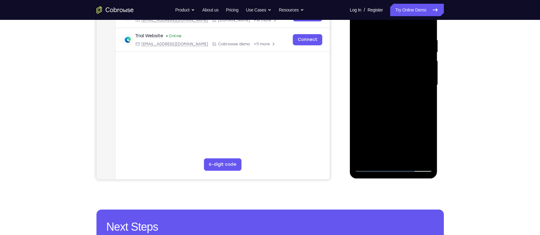
drag, startPoint x: 395, startPoint y: 148, endPoint x: 389, endPoint y: 111, distance: 37.7
click at [389, 111] on div at bounding box center [394, 85] width 78 height 174
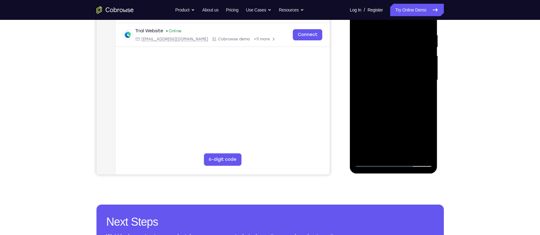
scroll to position [115, 0]
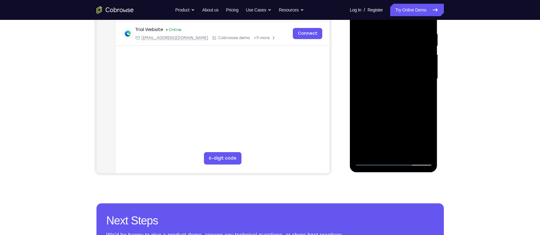
drag, startPoint x: 398, startPoint y: 142, endPoint x: 377, endPoint y: 105, distance: 41.9
click at [377, 105] on div at bounding box center [394, 79] width 78 height 174
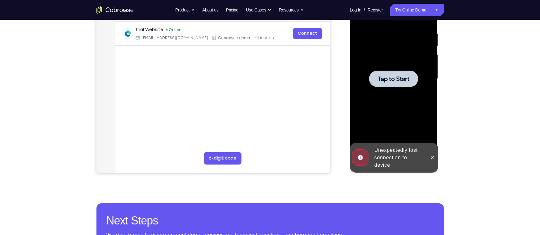
drag, startPoint x: 403, startPoint y: 136, endPoint x: 381, endPoint y: 91, distance: 50.1
click at [390, 81] on span "Tap to Start" at bounding box center [394, 79] width 32 height 6
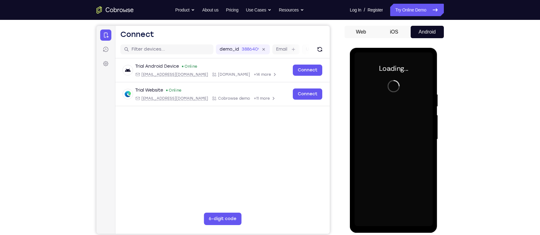
scroll to position [55, 0]
click at [112, 10] on icon "Go to the home page" at bounding box center [114, 9] width 37 height 7
click at [386, 28] on button "iOS" at bounding box center [393, 32] width 33 height 12
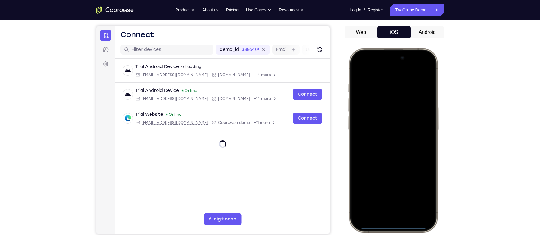
scroll to position [56, 0]
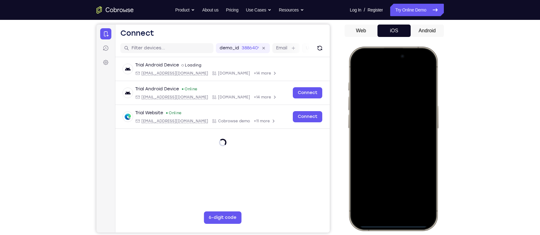
click at [382, 96] on div at bounding box center [393, 138] width 82 height 177
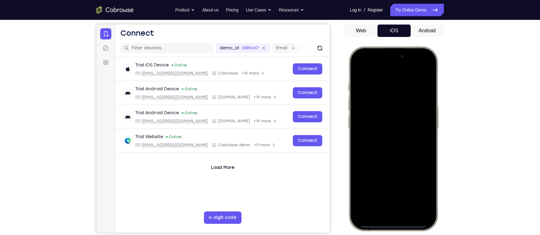
drag, startPoint x: 393, startPoint y: 225, endPoint x: 386, endPoint y: 175, distance: 50.1
click at [386, 175] on div at bounding box center [393, 138] width 82 height 177
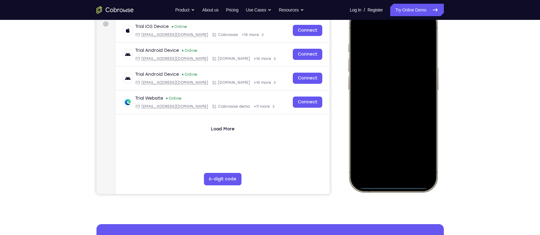
drag, startPoint x: 389, startPoint y: 187, endPoint x: 386, endPoint y: 136, distance: 51.3
click at [386, 136] on div at bounding box center [393, 99] width 82 height 177
drag, startPoint x: 393, startPoint y: 186, endPoint x: 386, endPoint y: 136, distance: 50.9
click at [386, 136] on div at bounding box center [393, 99] width 82 height 177
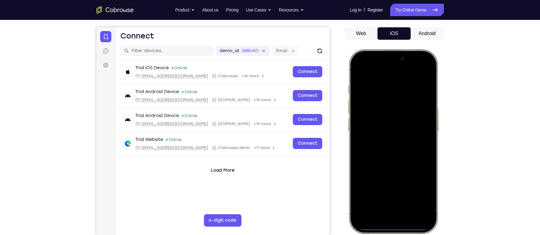
scroll to position [52, 0]
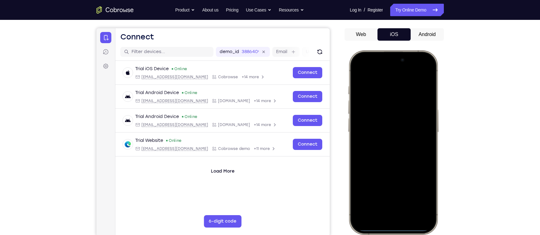
click at [388, 228] on div at bounding box center [393, 142] width 82 height 177
drag, startPoint x: 388, startPoint y: 228, endPoint x: 377, endPoint y: 151, distance: 78.4
click at [377, 151] on div at bounding box center [393, 142] width 82 height 177
click at [355, 74] on div at bounding box center [393, 142] width 82 height 177
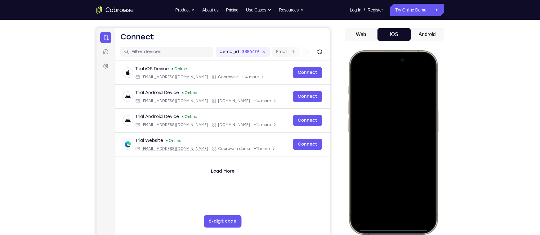
click at [355, 74] on div at bounding box center [393, 142] width 82 height 177
drag, startPoint x: 394, startPoint y: 229, endPoint x: 396, endPoint y: 148, distance: 80.4
click at [396, 148] on div at bounding box center [393, 142] width 82 height 177
drag, startPoint x: 396, startPoint y: 229, endPoint x: 391, endPoint y: 142, distance: 87.0
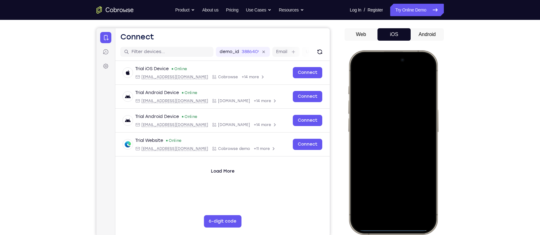
click at [391, 142] on div at bounding box center [393, 142] width 82 height 177
drag, startPoint x: 391, startPoint y: 228, endPoint x: 379, endPoint y: 137, distance: 91.8
click at [379, 137] on div at bounding box center [393, 142] width 82 height 177
click at [388, 228] on div at bounding box center [393, 142] width 82 height 177
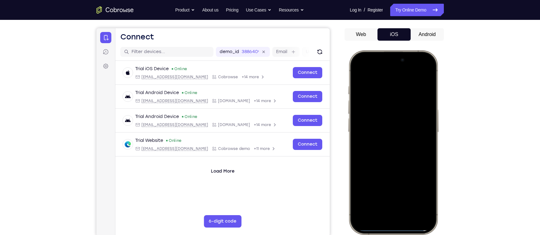
click at [388, 228] on div at bounding box center [393, 142] width 82 height 177
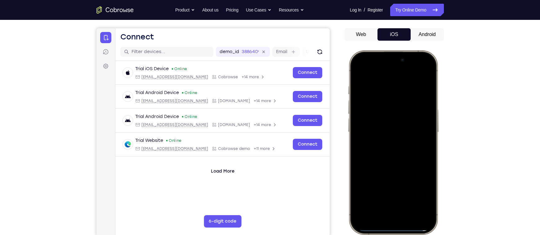
click at [388, 228] on div at bounding box center [393, 142] width 82 height 177
drag, startPoint x: 388, startPoint y: 228, endPoint x: 372, endPoint y: 130, distance: 100.0
click at [372, 130] on div at bounding box center [393, 142] width 82 height 177
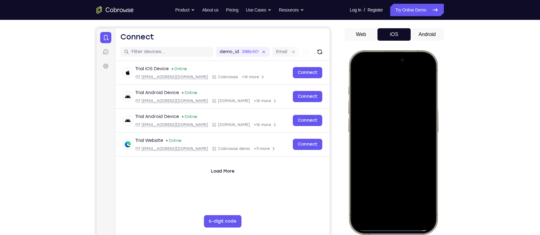
click at [395, 228] on div at bounding box center [393, 142] width 82 height 177
drag, startPoint x: 395, startPoint y: 228, endPoint x: 380, endPoint y: 109, distance: 119.4
click at [380, 109] on div at bounding box center [393, 142] width 82 height 177
click at [395, 227] on div at bounding box center [393, 142] width 82 height 177
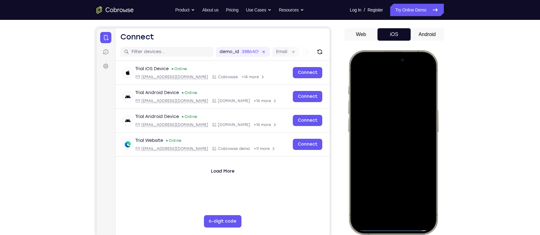
click at [395, 227] on div at bounding box center [393, 142] width 82 height 177
drag, startPoint x: 393, startPoint y: 231, endPoint x: 394, endPoint y: 221, distance: 9.6
click at [394, 221] on div at bounding box center [392, 142] width 91 height 184
click at [393, 225] on div at bounding box center [393, 142] width 82 height 177
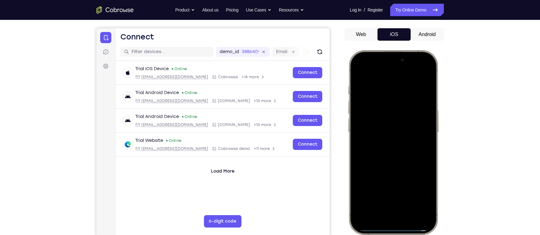
click at [393, 225] on div at bounding box center [393, 142] width 82 height 177
drag, startPoint x: 394, startPoint y: 227, endPoint x: 374, endPoint y: 109, distance: 118.9
click at [374, 109] on div at bounding box center [393, 142] width 82 height 177
click at [398, 227] on div at bounding box center [393, 142] width 82 height 177
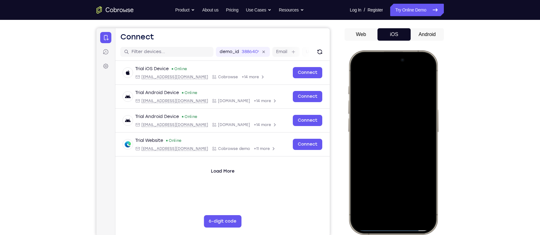
click at [398, 227] on div at bounding box center [393, 142] width 82 height 177
drag, startPoint x: 398, startPoint y: 227, endPoint x: 389, endPoint y: 121, distance: 106.5
click at [389, 121] on div at bounding box center [393, 142] width 82 height 177
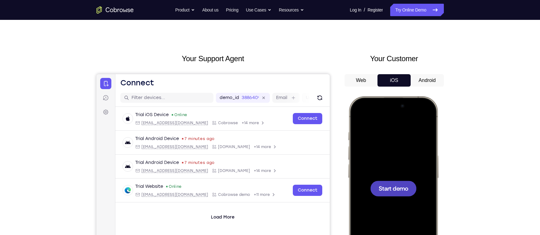
scroll to position [6, 0]
click at [120, 94] on button "Android" at bounding box center [117, 96] width 5 height 5
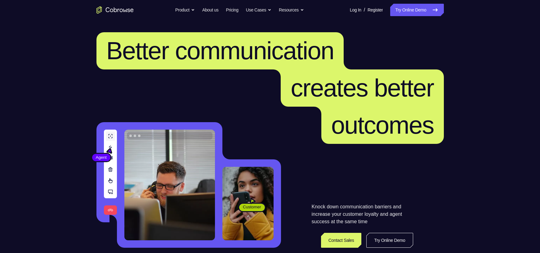
click at [418, 10] on link "Try Online Demo" at bounding box center [416, 10] width 53 height 12
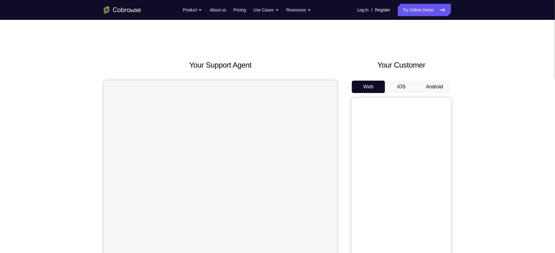
click at [433, 86] on button "Android" at bounding box center [434, 87] width 33 height 12
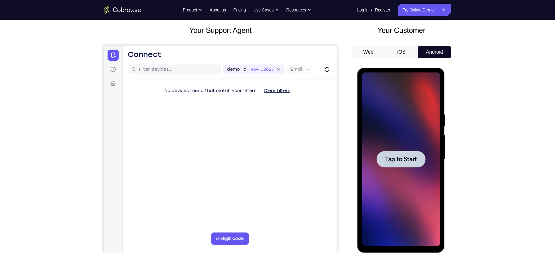
scroll to position [35, 0]
click at [411, 150] on div at bounding box center [401, 159] width 78 height 174
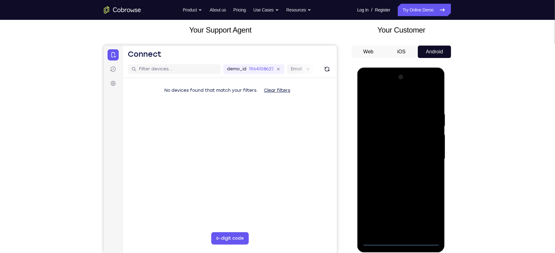
click at [398, 239] on div at bounding box center [401, 159] width 78 height 174
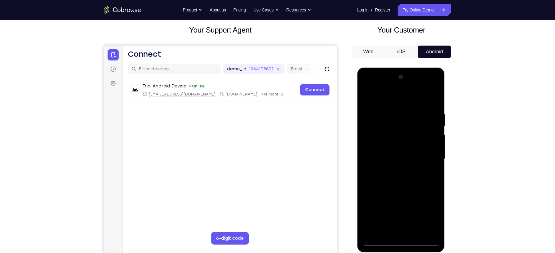
click at [427, 211] on div at bounding box center [401, 159] width 78 height 174
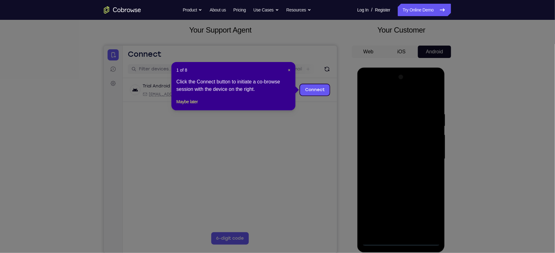
click at [190, 104] on div "1 of 8 × Click the Connect button to initiate a co-browse session with the devi…" at bounding box center [234, 86] width 124 height 48
click at [184, 105] on button "Maybe later" at bounding box center [186, 101] width 21 height 7
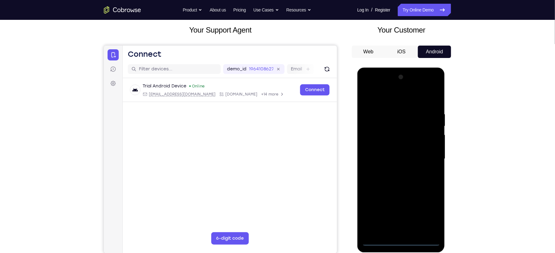
click at [382, 100] on div at bounding box center [401, 159] width 78 height 174
click at [386, 122] on div at bounding box center [401, 159] width 78 height 174
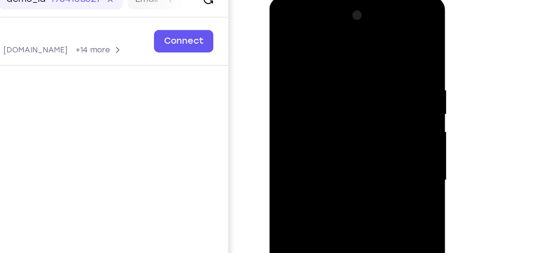
drag, startPoint x: 320, startPoint y: 91, endPoint x: 310, endPoint y: 40, distance: 51.7
click at [310, 40] on div at bounding box center [313, 88] width 78 height 174
drag, startPoint x: 324, startPoint y: 105, endPoint x: 304, endPoint y: 45, distance: 63.6
click at [304, 45] on div at bounding box center [313, 88] width 78 height 174
click at [291, 46] on div at bounding box center [313, 88] width 78 height 174
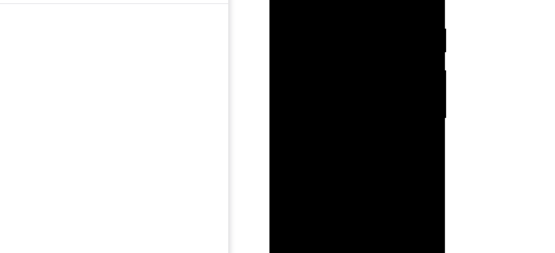
click at [294, 50] on div at bounding box center [313, 27] width 78 height 174
drag, startPoint x: 324, startPoint y: 20, endPoint x: 310, endPoint y: 0, distance: 24.3
click at [310, 0] on div at bounding box center [313, 27] width 78 height 174
drag, startPoint x: 315, startPoint y: 53, endPoint x: 308, endPoint y: 14, distance: 39.4
click at [308, 14] on div at bounding box center [313, 27] width 78 height 174
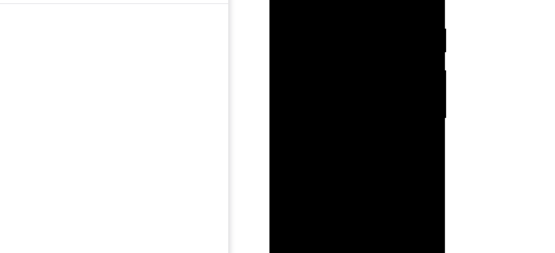
drag, startPoint x: 315, startPoint y: 53, endPoint x: 307, endPoint y: 30, distance: 24.4
click at [307, 30] on div at bounding box center [313, 27] width 78 height 174
drag, startPoint x: 319, startPoint y: 69, endPoint x: 298, endPoint y: 4, distance: 69.1
click at [298, 4] on div at bounding box center [313, 27] width 78 height 174
drag, startPoint x: 315, startPoint y: 67, endPoint x: 305, endPoint y: 27, distance: 40.9
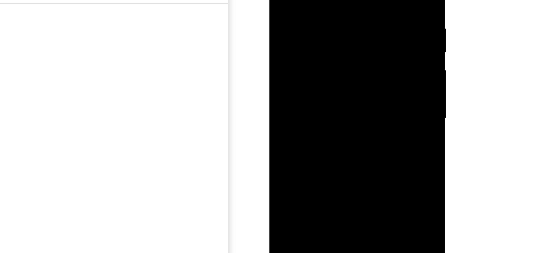
click at [305, 27] on div at bounding box center [313, 27] width 78 height 174
drag, startPoint x: 312, startPoint y: -7, endPoint x: 314, endPoint y: 19, distance: 25.8
click at [314, 19] on div at bounding box center [313, 27] width 78 height 174
drag, startPoint x: 308, startPoint y: 7, endPoint x: 310, endPoint y: 16, distance: 9.7
click at [310, 16] on div at bounding box center [313, 27] width 78 height 174
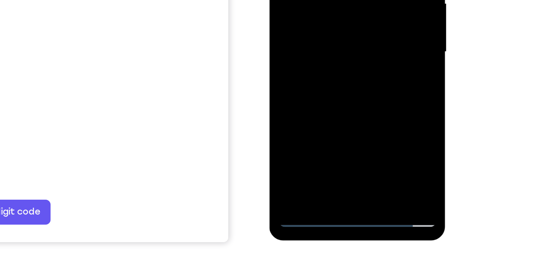
scroll to position [44, 0]
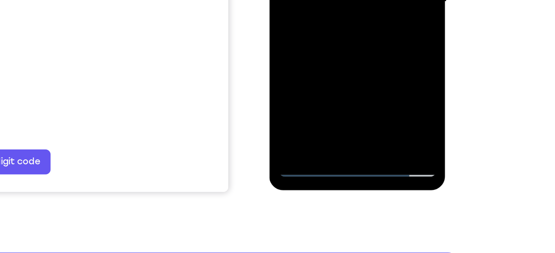
scroll to position [66, 0]
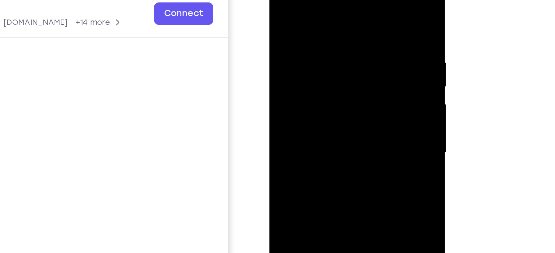
click at [310, 16] on div at bounding box center [313, 60] width 78 height 174
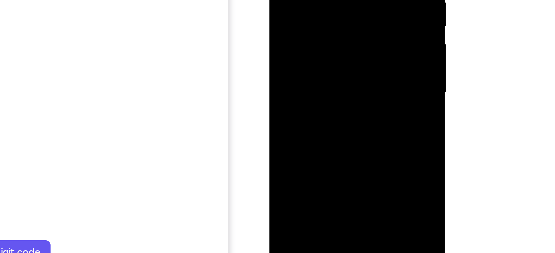
scroll to position [65, 0]
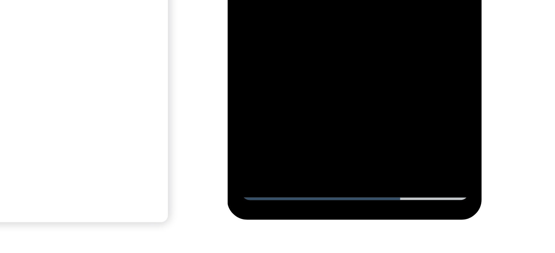
drag, startPoint x: 277, startPoint y: -161, endPoint x: 266, endPoint y: -182, distance: 24.4
drag, startPoint x: 273, startPoint y: -185, endPoint x: 274, endPoint y: -152, distance: 33.5
drag, startPoint x: 268, startPoint y: -184, endPoint x: 270, endPoint y: -158, distance: 25.6
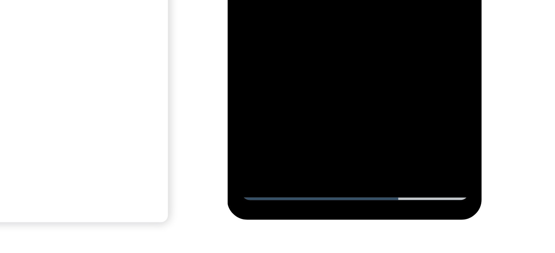
drag, startPoint x: 265, startPoint y: -185, endPoint x: 266, endPoint y: -162, distance: 23.3
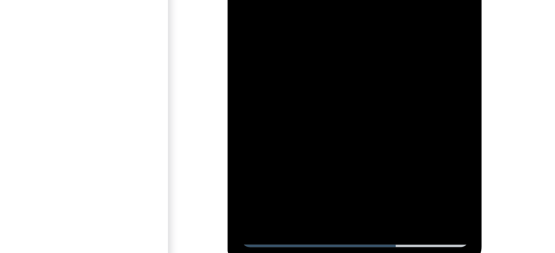
drag, startPoint x: 276, startPoint y: -141, endPoint x: 275, endPoint y: -144, distance: 3.2
drag, startPoint x: 276, startPoint y: -124, endPoint x: 266, endPoint y: -161, distance: 37.7
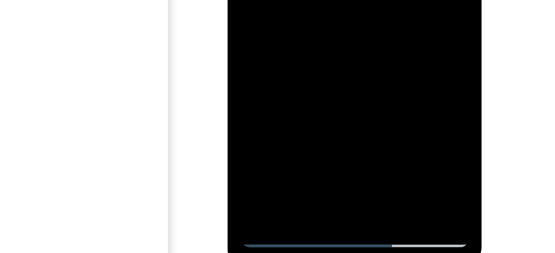
drag, startPoint x: 270, startPoint y: -121, endPoint x: 261, endPoint y: -145, distance: 26.3
drag, startPoint x: 270, startPoint y: -125, endPoint x: 255, endPoint y: -160, distance: 38.5
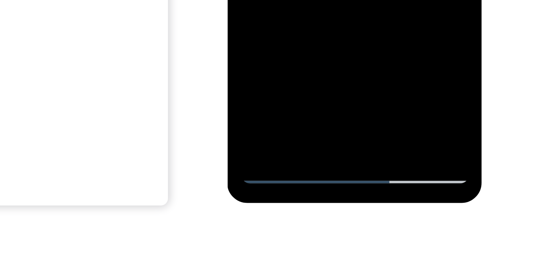
drag, startPoint x: 262, startPoint y: -196, endPoint x: 262, endPoint y: -181, distance: 15.5
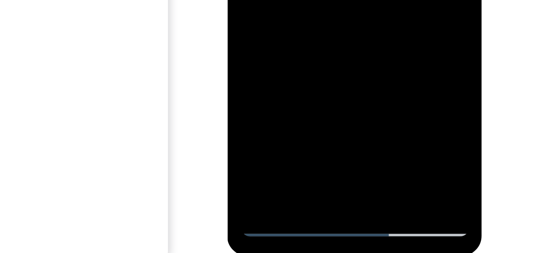
drag, startPoint x: 265, startPoint y: -130, endPoint x: 256, endPoint y: -158, distance: 29.4
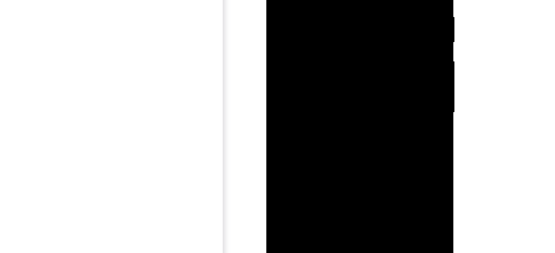
drag, startPoint x: 305, startPoint y: -14, endPoint x: 308, endPoint y: 28, distance: 42.0
click at [308, 28] on div at bounding box center [310, 9] width 78 height 174
drag, startPoint x: 305, startPoint y: -17, endPoint x: 310, endPoint y: 38, distance: 55.5
click at [310, 38] on div at bounding box center [310, 9] width 78 height 174
drag, startPoint x: 309, startPoint y: -12, endPoint x: 312, endPoint y: 45, distance: 56.8
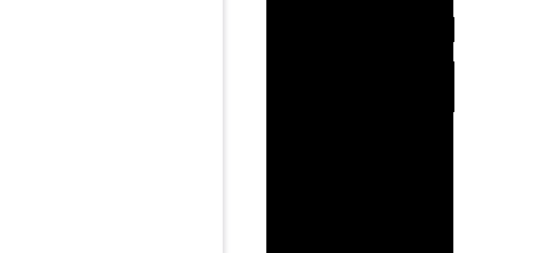
click at [312, 45] on div at bounding box center [310, 9] width 78 height 174
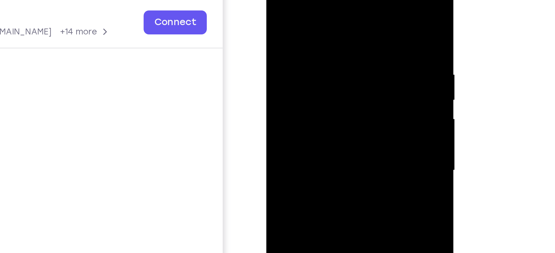
click at [303, 4] on div at bounding box center [310, 66] width 78 height 174
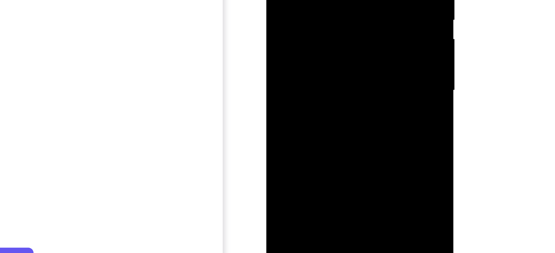
scroll to position [70, 0]
drag, startPoint x: 310, startPoint y: 42, endPoint x: 292, endPoint y: -34, distance: 78.6
drag, startPoint x: 321, startPoint y: 38, endPoint x: 310, endPoint y: 1, distance: 38.7
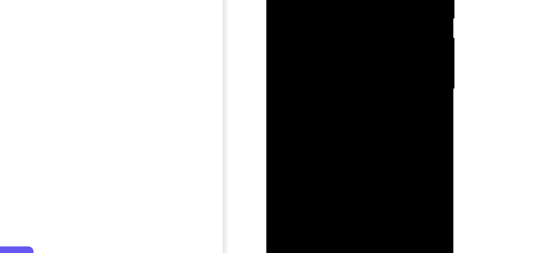
drag, startPoint x: 311, startPoint y: 28, endPoint x: 295, endPoint y: -30, distance: 60.1
drag, startPoint x: 315, startPoint y: 42, endPoint x: 307, endPoint y: 9, distance: 33.0
drag, startPoint x: 312, startPoint y: 14, endPoint x: 309, endPoint y: 7, distance: 7.8
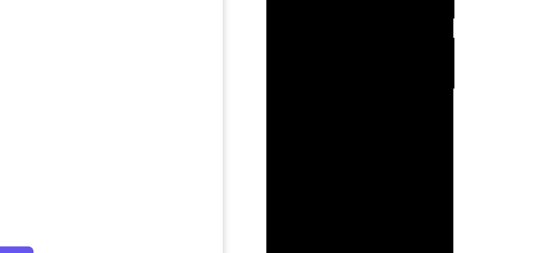
click at [310, 46] on div at bounding box center [310, 5] width 78 height 174
click at [287, 65] on div at bounding box center [310, 5] width 78 height 174
click at [289, 66] on div at bounding box center [310, 5] width 78 height 174
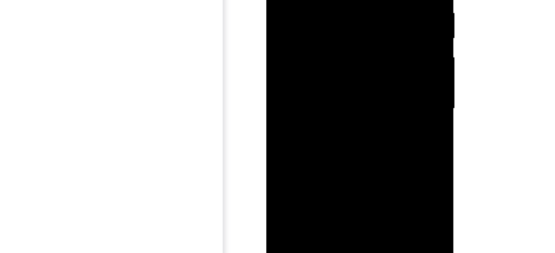
click at [293, 65] on div at bounding box center [310, 5] width 78 height 174
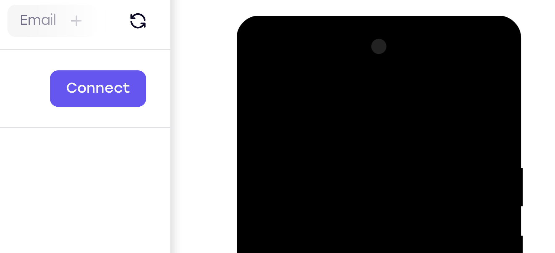
click at [244, 45] on div at bounding box center [280, 107] width 78 height 174
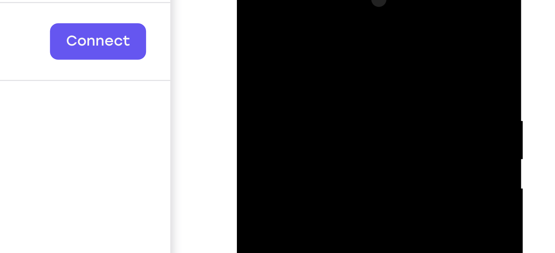
click at [261, 6] on div at bounding box center [280, 60] width 78 height 174
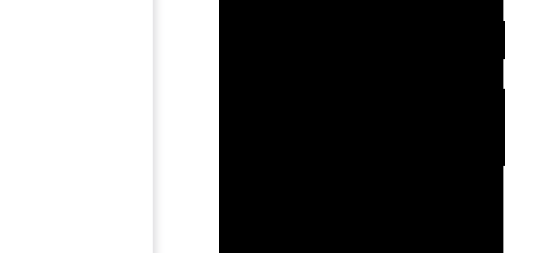
drag, startPoint x: 251, startPoint y: -74, endPoint x: 251, endPoint y: -57, distance: 16.7
drag, startPoint x: 261, startPoint y: -61, endPoint x: 261, endPoint y: -48, distance: 13.0
drag, startPoint x: 264, startPoint y: -46, endPoint x: 258, endPoint y: -65, distance: 19.6
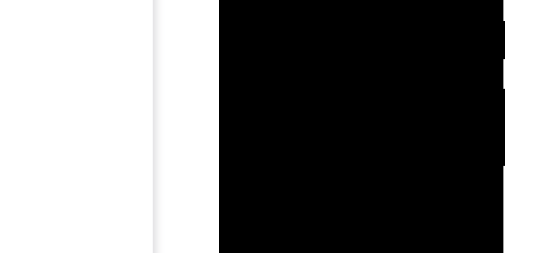
drag, startPoint x: 261, startPoint y: -20, endPoint x: 248, endPoint y: -58, distance: 40.5
drag, startPoint x: 267, startPoint y: -16, endPoint x: 249, endPoint y: -77, distance: 63.2
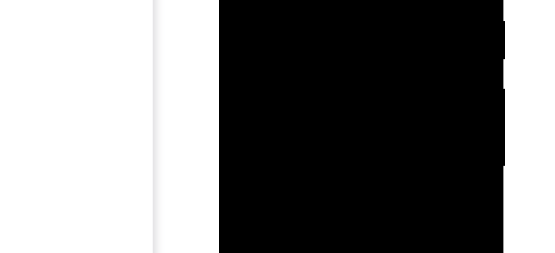
drag, startPoint x: 272, startPoint y: -27, endPoint x: 259, endPoint y: -65, distance: 40.5
drag, startPoint x: 271, startPoint y: -28, endPoint x: 256, endPoint y: -67, distance: 42.0
drag, startPoint x: 261, startPoint y: -183, endPoint x: 253, endPoint y: -165, distance: 20.0
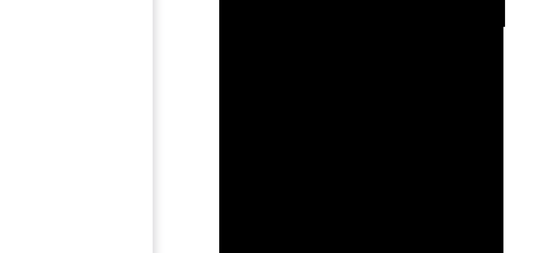
drag, startPoint x: 262, startPoint y: -161, endPoint x: 251, endPoint y: -193, distance: 34.1
drag, startPoint x: 268, startPoint y: -154, endPoint x: 251, endPoint y: -194, distance: 43.3
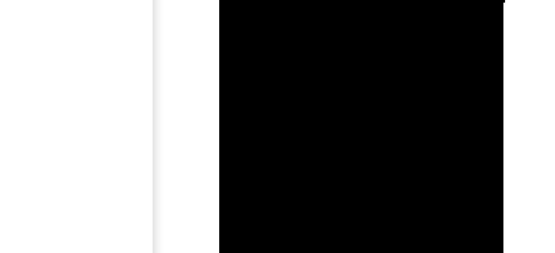
drag, startPoint x: 259, startPoint y: -162, endPoint x: 261, endPoint y: -130, distance: 32.6
drag, startPoint x: 261, startPoint y: -167, endPoint x: 264, endPoint y: -130, distance: 37.0
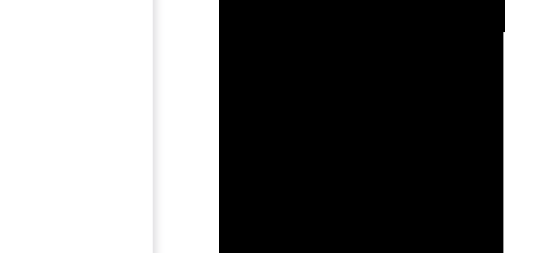
drag, startPoint x: 261, startPoint y: -146, endPoint x: 263, endPoint y: -122, distance: 24.3
drag, startPoint x: 261, startPoint y: -147, endPoint x: 264, endPoint y: -130, distance: 17.3
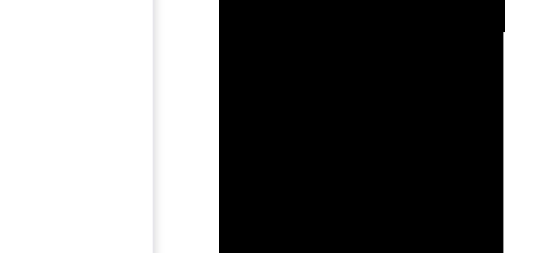
drag, startPoint x: 277, startPoint y: -137, endPoint x: 279, endPoint y: -124, distance: 13.1
drag, startPoint x: 274, startPoint y: -124, endPoint x: 268, endPoint y: -132, distance: 9.3
drag, startPoint x: 251, startPoint y: -18, endPoint x: 243, endPoint y: -31, distance: 14.5
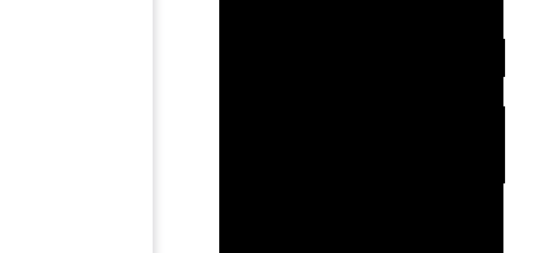
drag, startPoint x: 257, startPoint y: -45, endPoint x: 245, endPoint y: -68, distance: 26.6
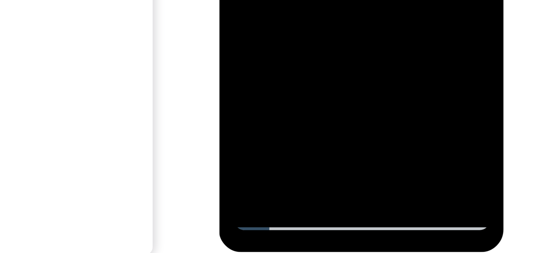
drag, startPoint x: 259, startPoint y: -203, endPoint x: 248, endPoint y: -229, distance: 28.5
drag, startPoint x: 263, startPoint y: -193, endPoint x: 248, endPoint y: -227, distance: 37.6
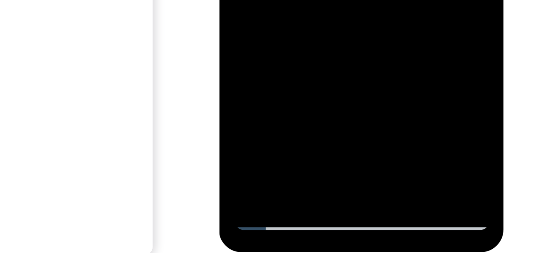
drag, startPoint x: 263, startPoint y: -199, endPoint x: 250, endPoint y: -227, distance: 31.1
drag, startPoint x: 257, startPoint y: -208, endPoint x: 246, endPoint y: -224, distance: 18.9
drag, startPoint x: 268, startPoint y: -189, endPoint x: 254, endPoint y: -213, distance: 27.9
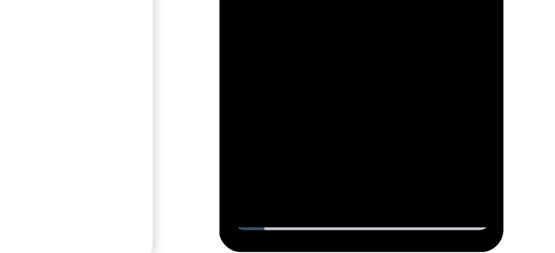
drag, startPoint x: 265, startPoint y: -190, endPoint x: 246, endPoint y: -221, distance: 35.9
drag, startPoint x: 256, startPoint y: -207, endPoint x: 247, endPoint y: -226, distance: 20.9
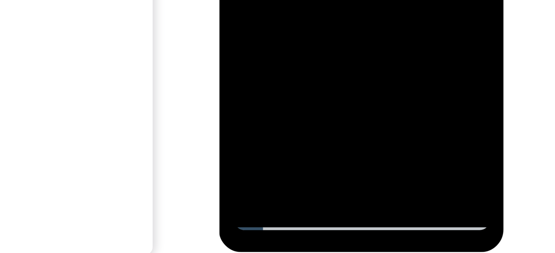
drag, startPoint x: 261, startPoint y: -198, endPoint x: 241, endPoint y: -228, distance: 36.2
drag, startPoint x: 257, startPoint y: -201, endPoint x: 238, endPoint y: -231, distance: 36.2
drag, startPoint x: 259, startPoint y: -198, endPoint x: 244, endPoint y: -225, distance: 31.0
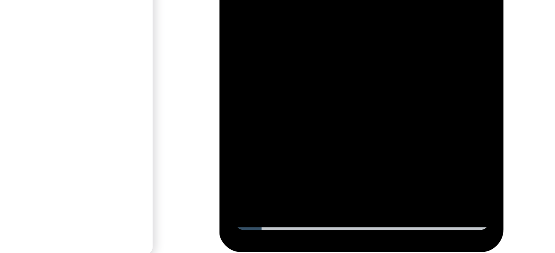
drag, startPoint x: 247, startPoint y: -224, endPoint x: 243, endPoint y: -228, distance: 6.4
drag, startPoint x: 262, startPoint y: -201, endPoint x: 248, endPoint y: -223, distance: 26.7
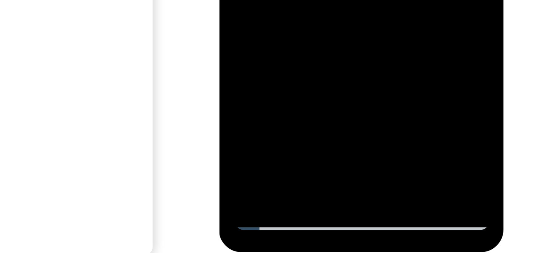
drag, startPoint x: 260, startPoint y: -198, endPoint x: 244, endPoint y: -223, distance: 29.6
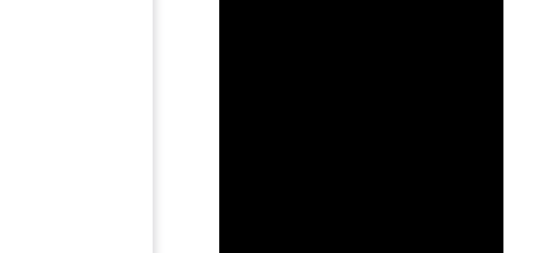
drag, startPoint x: 263, startPoint y: -151, endPoint x: 251, endPoint y: -184, distance: 35.0
drag, startPoint x: 267, startPoint y: -150, endPoint x: 248, endPoint y: -188, distance: 42.3
drag, startPoint x: 263, startPoint y: -156, endPoint x: 247, endPoint y: -195, distance: 42.0
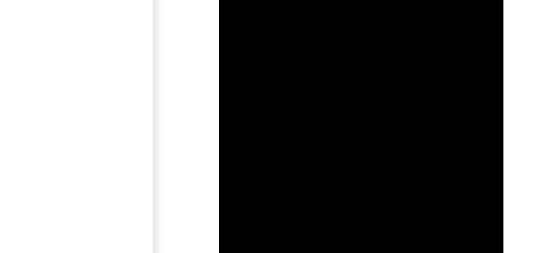
drag, startPoint x: 264, startPoint y: -156, endPoint x: 254, endPoint y: -172, distance: 19.0
drag, startPoint x: 271, startPoint y: -153, endPoint x: 248, endPoint y: -190, distance: 43.1
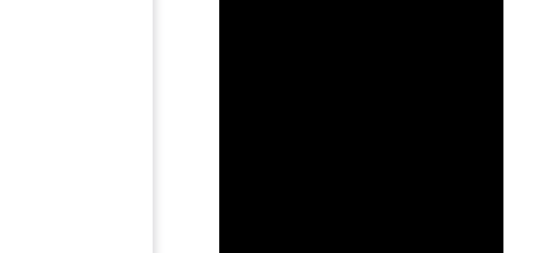
drag, startPoint x: 267, startPoint y: -148, endPoint x: 261, endPoint y: -160, distance: 13.2
drag, startPoint x: 265, startPoint y: -166, endPoint x: 243, endPoint y: -194, distance: 35.3
drag, startPoint x: 263, startPoint y: -153, endPoint x: 247, endPoint y: -177, distance: 28.6
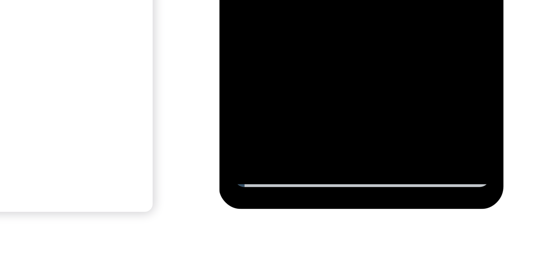
drag, startPoint x: 258, startPoint y: -248, endPoint x: 248, endPoint y: -265, distance: 20.3
drag
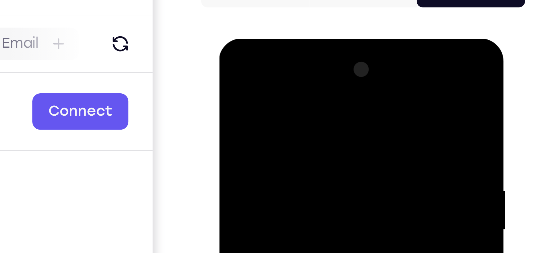
click at [274, 94] on div at bounding box center [263, 130] width 78 height 174
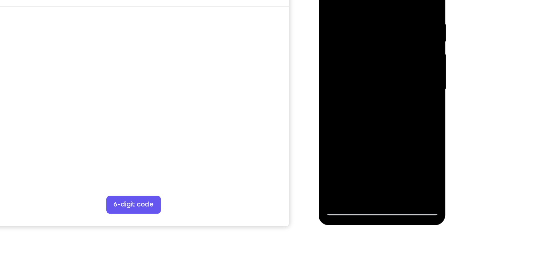
click at [337, 128] on div at bounding box center [362, 49] width 78 height 174
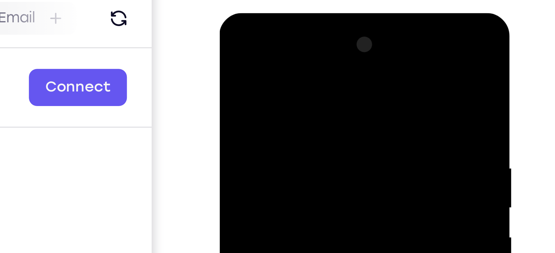
scroll to position [30, 0]
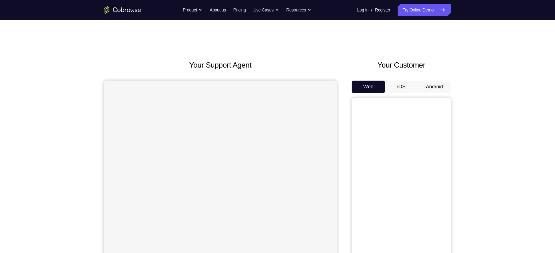
click at [424, 86] on button "Android" at bounding box center [434, 87] width 33 height 12
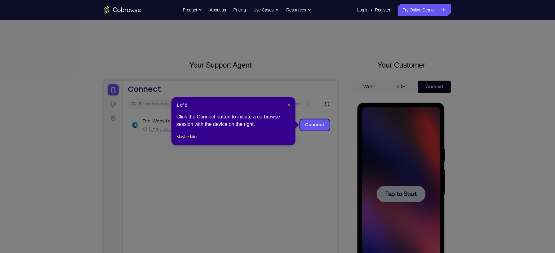
drag, startPoint x: 288, startPoint y: 106, endPoint x: 30, endPoint y: 70, distance: 260.5
click at [288, 106] on span "×" at bounding box center [289, 105] width 2 height 5
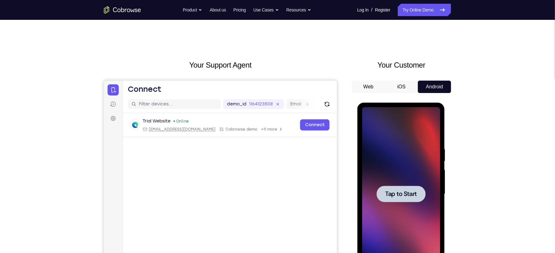
click at [401, 185] on div at bounding box center [401, 194] width 78 height 174
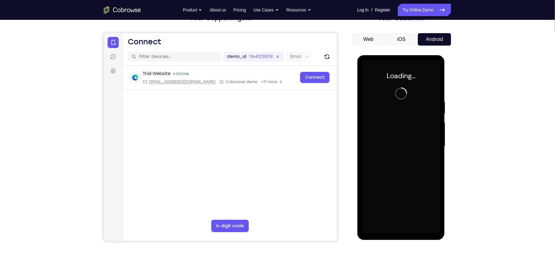
scroll to position [48, 0]
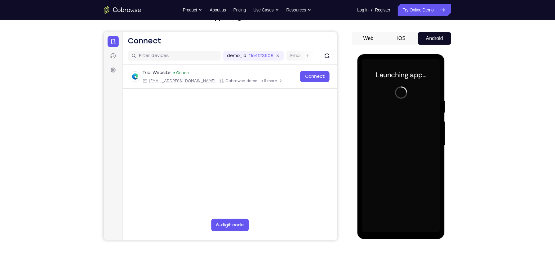
click at [399, 228] on div at bounding box center [401, 146] width 78 height 174
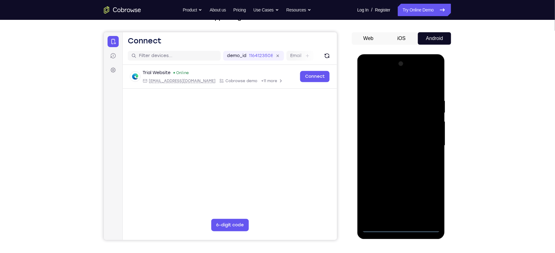
click at [427, 201] on div at bounding box center [401, 146] width 78 height 174
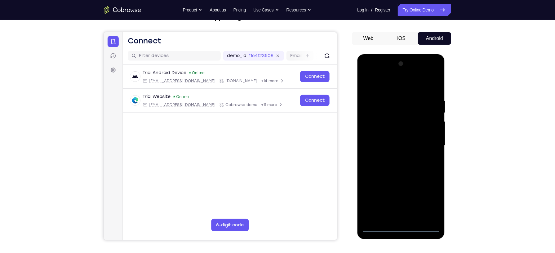
click at [379, 83] on div at bounding box center [401, 146] width 78 height 174
click at [379, 109] on div at bounding box center [401, 146] width 78 height 174
click at [377, 170] on div at bounding box center [401, 146] width 78 height 174
drag, startPoint x: 395, startPoint y: 208, endPoint x: 379, endPoint y: 119, distance: 90.8
click at [379, 119] on div at bounding box center [401, 146] width 78 height 174
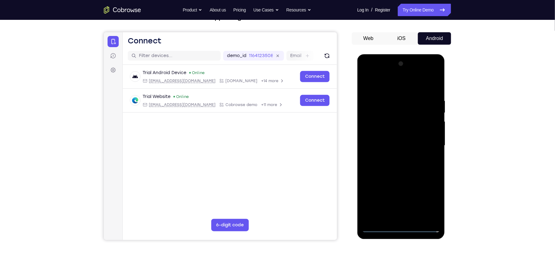
drag, startPoint x: 415, startPoint y: 211, endPoint x: 381, endPoint y: 129, distance: 88.1
click at [381, 129] on div at bounding box center [401, 146] width 78 height 174
drag, startPoint x: 404, startPoint y: 198, endPoint x: 372, endPoint y: 104, distance: 98.7
click at [372, 104] on div at bounding box center [401, 146] width 78 height 174
drag, startPoint x: 410, startPoint y: 207, endPoint x: 403, endPoint y: 181, distance: 26.3
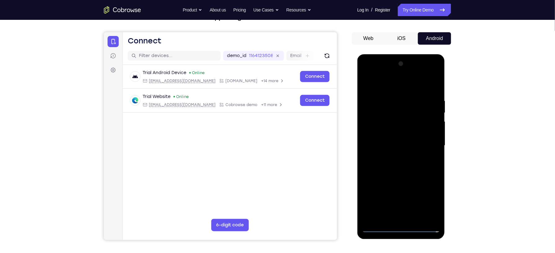
click at [403, 181] on div at bounding box center [401, 146] width 78 height 174
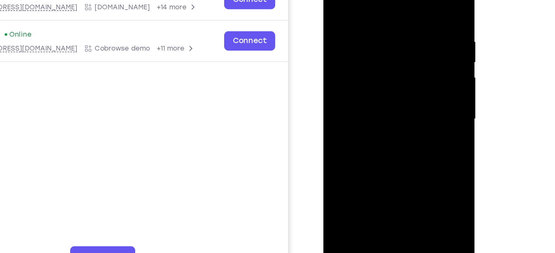
click at [342, 59] on div at bounding box center [367, 53] width 78 height 174
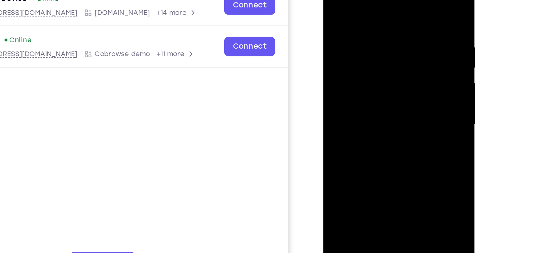
click at [337, 2] on div at bounding box center [367, 58] width 78 height 174
click at [364, 113] on div at bounding box center [367, 58] width 78 height 174
drag, startPoint x: 370, startPoint y: 108, endPoint x: 352, endPoint y: 34, distance: 76.1
click at [352, 34] on div at bounding box center [367, 58] width 78 height 174
drag, startPoint x: 377, startPoint y: 93, endPoint x: 362, endPoint y: 60, distance: 36.2
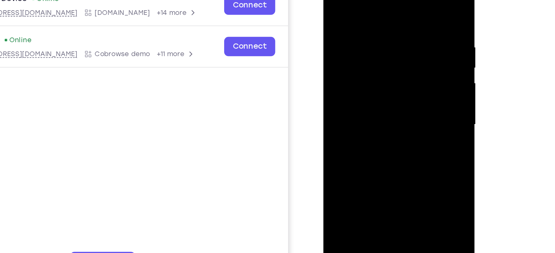
click at [362, 60] on div at bounding box center [367, 58] width 78 height 174
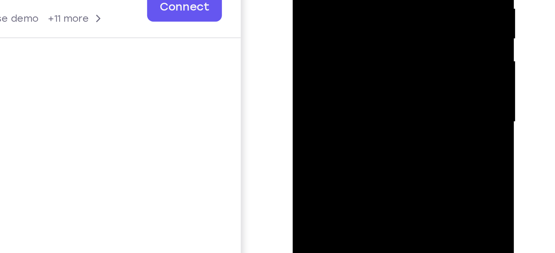
drag, startPoint x: 336, startPoint y: 1, endPoint x: 325, endPoint y: -37, distance: 39.1
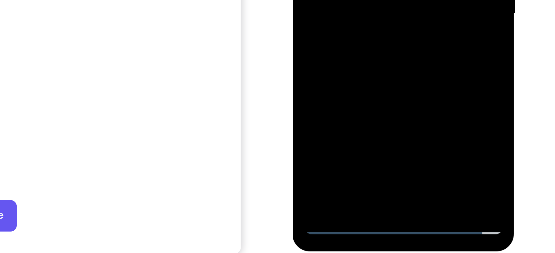
scroll to position [48, 0]
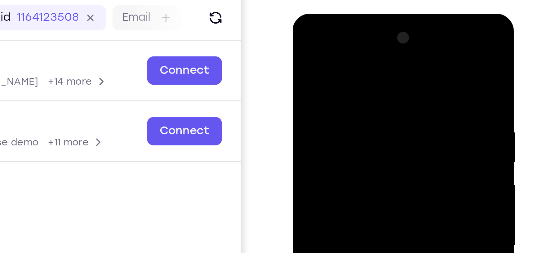
scroll to position [48, 0]
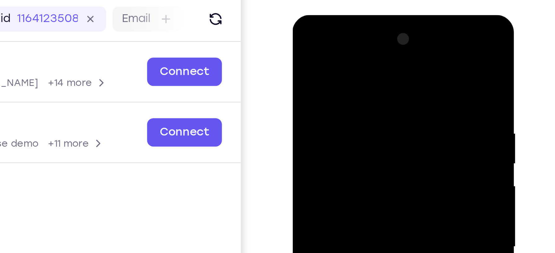
drag, startPoint x: 324, startPoint y: 52, endPoint x: 331, endPoint y: 97, distance: 45.1
click at [331, 97] on div at bounding box center [336, 107] width 78 height 174
drag, startPoint x: 319, startPoint y: 53, endPoint x: 319, endPoint y: 64, distance: 10.5
click at [319, 64] on div at bounding box center [336, 107] width 78 height 174
click at [315, 53] on div at bounding box center [336, 107] width 78 height 174
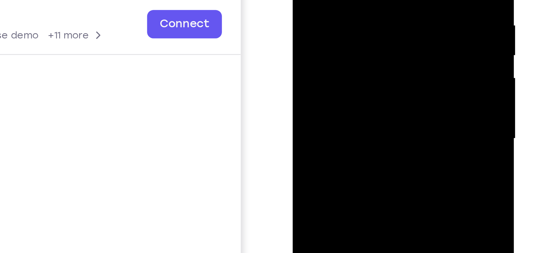
drag, startPoint x: 333, startPoint y: 20, endPoint x: 326, endPoint y: 4, distance: 17.8
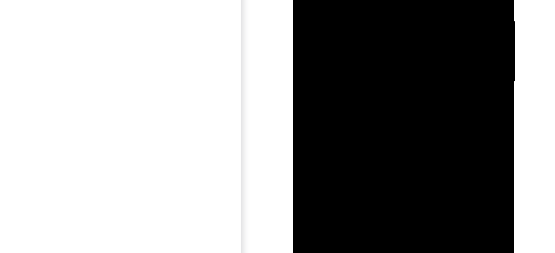
scroll to position [48, 0]
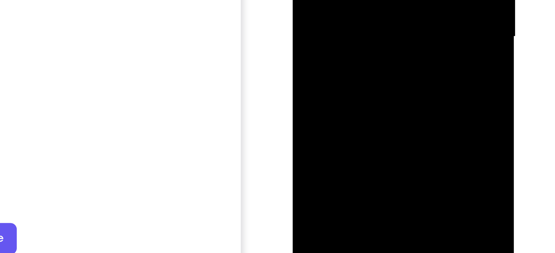
drag, startPoint x: 326, startPoint y: -51, endPoint x: 321, endPoint y: -58, distance: 8.0
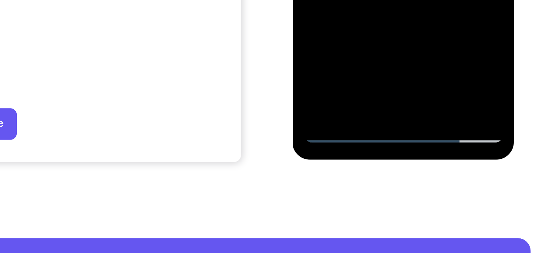
scroll to position [72, 0]
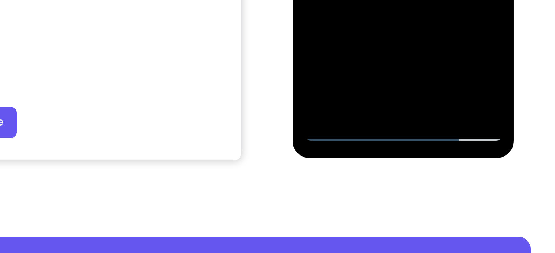
drag, startPoint x: 329, startPoint y: -149, endPoint x: 323, endPoint y: -167, distance: 18.5
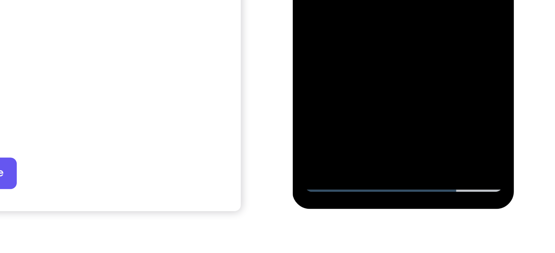
scroll to position [71, 0]
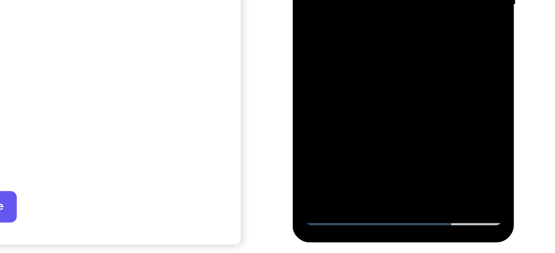
drag, startPoint x: 325, startPoint y: -94, endPoint x: 319, endPoint y: -116, distance: 23.4
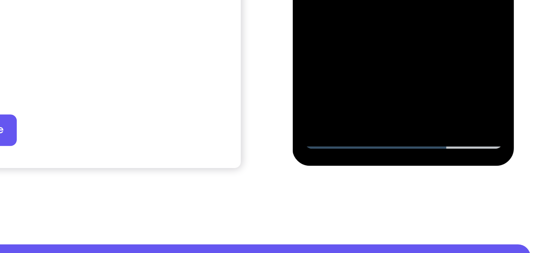
drag, startPoint x: 330, startPoint y: -144, endPoint x: 322, endPoint y: -163, distance: 21.1
drag, startPoint x: 336, startPoint y: -142, endPoint x: 322, endPoint y: -165, distance: 26.2
drag, startPoint x: 337, startPoint y: -139, endPoint x: 322, endPoint y: -165, distance: 30.2
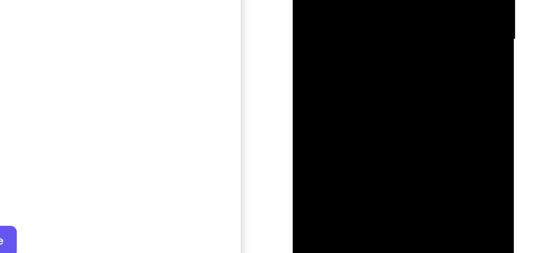
drag, startPoint x: 323, startPoint y: -80, endPoint x: 317, endPoint y: -100, distance: 20.3
drag, startPoint x: 337, startPoint y: -57, endPoint x: 323, endPoint y: -83, distance: 29.3
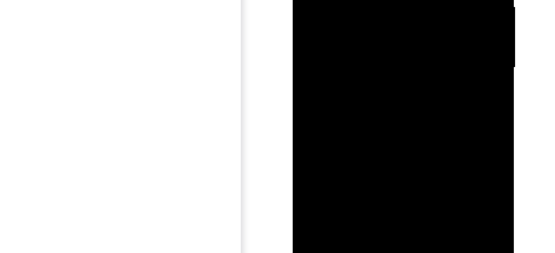
drag, startPoint x: 328, startPoint y: -56, endPoint x: 324, endPoint y: -60, distance: 5.3
drag, startPoint x: 329, startPoint y: -21, endPoint x: 320, endPoint y: -36, distance: 17.4
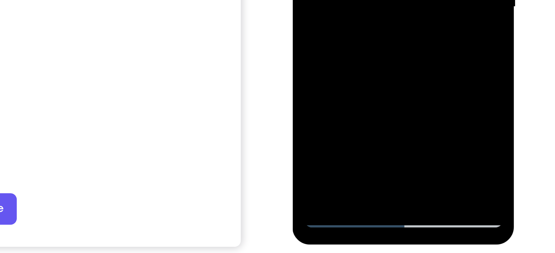
drag, startPoint x: 328, startPoint y: -68, endPoint x: 309, endPoint y: -110, distance: 46.9
drag, startPoint x: 336, startPoint y: -67, endPoint x: 310, endPoint y: -103, distance: 44.4
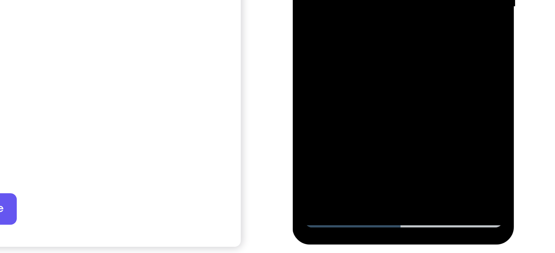
drag, startPoint x: 349, startPoint y: -73, endPoint x: 328, endPoint y: -100, distance: 34.1
drag, startPoint x: 338, startPoint y: -80, endPoint x: 323, endPoint y: -110, distance: 33.4
drag, startPoint x: 332, startPoint y: -71, endPoint x: 318, endPoint y: -101, distance: 33.2
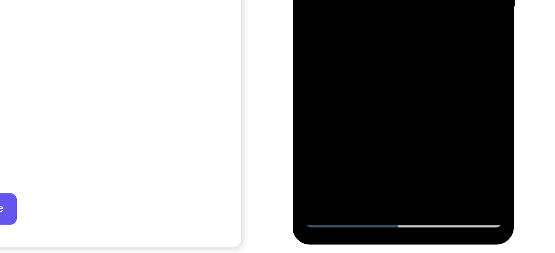
drag, startPoint x: 334, startPoint y: -71, endPoint x: 316, endPoint y: -109, distance: 41.5
drag, startPoint x: 335, startPoint y: -66, endPoint x: 319, endPoint y: -105, distance: 41.2
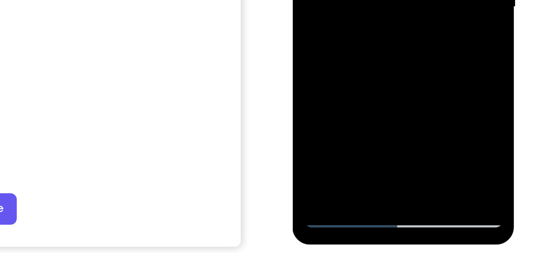
drag, startPoint x: 333, startPoint y: -70, endPoint x: 320, endPoint y: -100, distance: 32.5
drag, startPoint x: 335, startPoint y: -71, endPoint x: 319, endPoint y: -106, distance: 38.2
drag, startPoint x: 336, startPoint y: -68, endPoint x: 320, endPoint y: -106, distance: 41.3
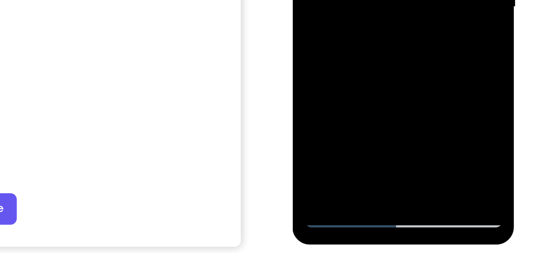
drag, startPoint x: 336, startPoint y: -73, endPoint x: 321, endPoint y: -114, distance: 42.8
drag, startPoint x: 342, startPoint y: -71, endPoint x: 321, endPoint y: -115, distance: 48.7
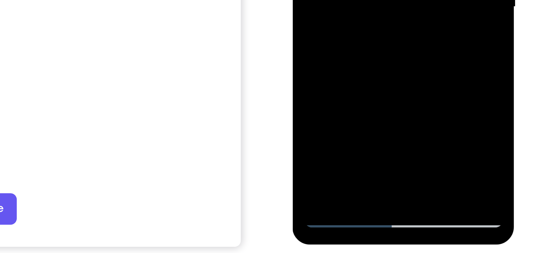
drag, startPoint x: 330, startPoint y: -74, endPoint x: 314, endPoint y: -116, distance: 45.3
drag, startPoint x: 337, startPoint y: -74, endPoint x: 315, endPoint y: -108, distance: 39.7
drag, startPoint x: 329, startPoint y: -74, endPoint x: 312, endPoint y: -103, distance: 33.2
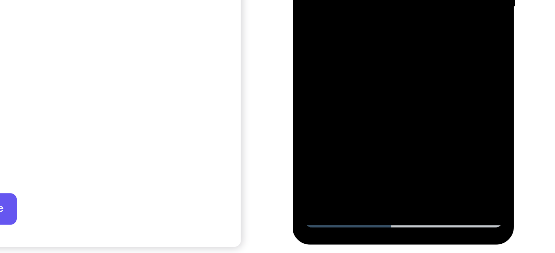
drag, startPoint x: 328, startPoint y: -78, endPoint x: 315, endPoint y: -105, distance: 29.7
drag, startPoint x: 335, startPoint y: -74, endPoint x: 315, endPoint y: -114, distance: 44.4
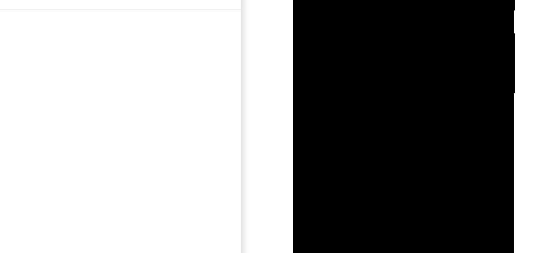
drag, startPoint x: 318, startPoint y: -79, endPoint x: 317, endPoint y: -60, distance: 18.3
drag, startPoint x: 334, startPoint y: -55, endPoint x: 335, endPoint y: -42, distance: 13.1
drag, startPoint x: 326, startPoint y: -51, endPoint x: 328, endPoint y: -39, distance: 12.0
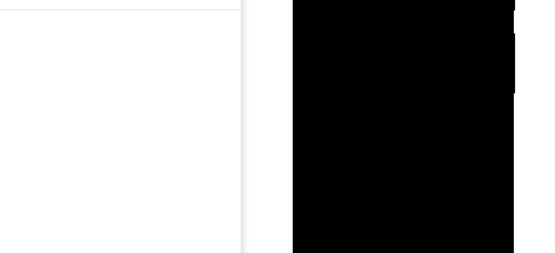
drag, startPoint x: 348, startPoint y: -13, endPoint x: 332, endPoint y: -64, distance: 53.8
drag, startPoint x: 347, startPoint y: -7, endPoint x: 333, endPoint y: -40, distance: 36.1
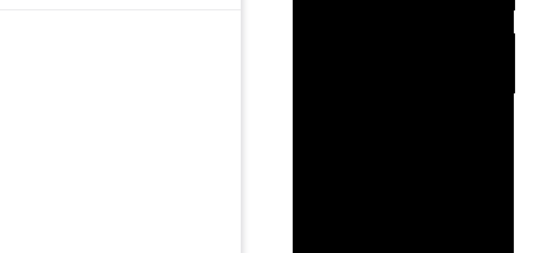
drag, startPoint x: 349, startPoint y: -6, endPoint x: 328, endPoint y: -51, distance: 49.1
drag, startPoint x: 345, startPoint y: -11, endPoint x: 323, endPoint y: -53, distance: 47.3
drag, startPoint x: 337, startPoint y: -19, endPoint x: 317, endPoint y: -53, distance: 39.5
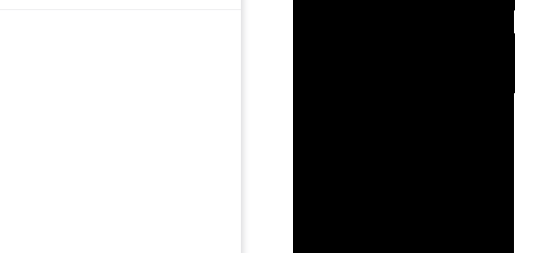
drag, startPoint x: 339, startPoint y: -13, endPoint x: 326, endPoint y: -33, distance: 23.8
drag, startPoint x: 329, startPoint y: -69, endPoint x: 333, endPoint y: -41, distance: 28.1
